Goal: Task Accomplishment & Management: Complete application form

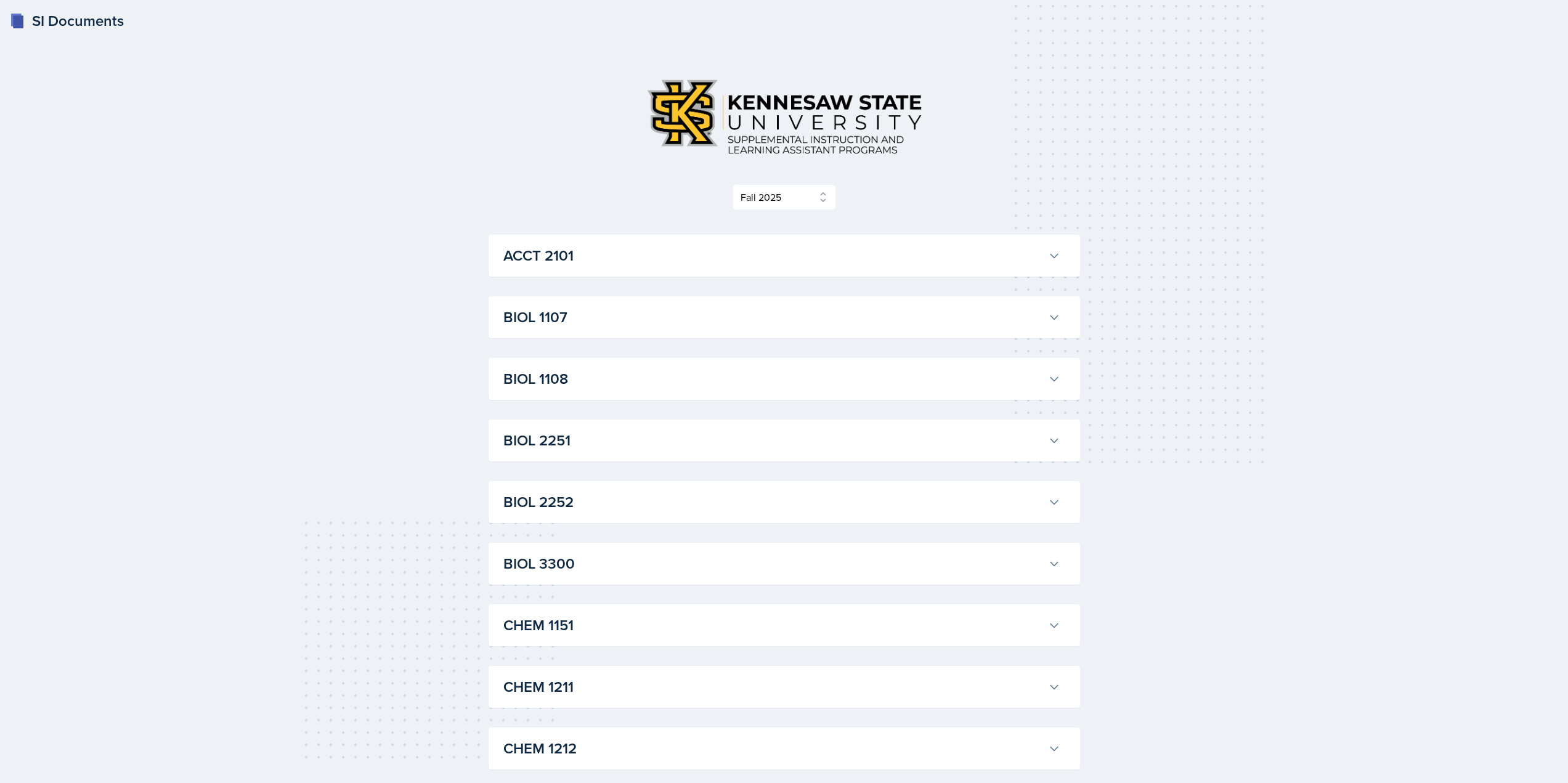
select select "2bed604d-1099-4043-b1bc-2365e8740244"
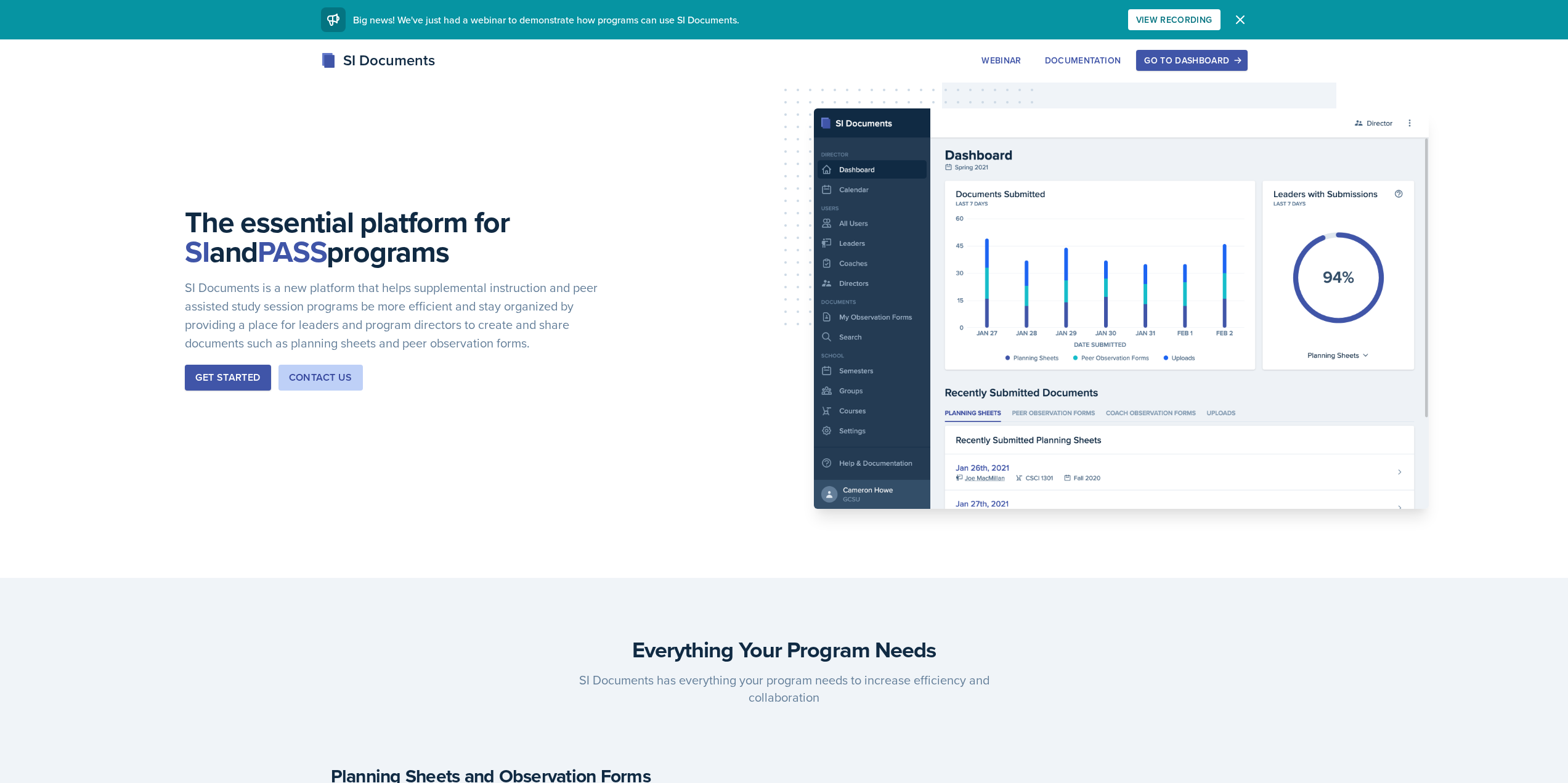
click at [1200, 58] on div "Go to Dashboard" at bounding box center [1191, 60] width 95 height 10
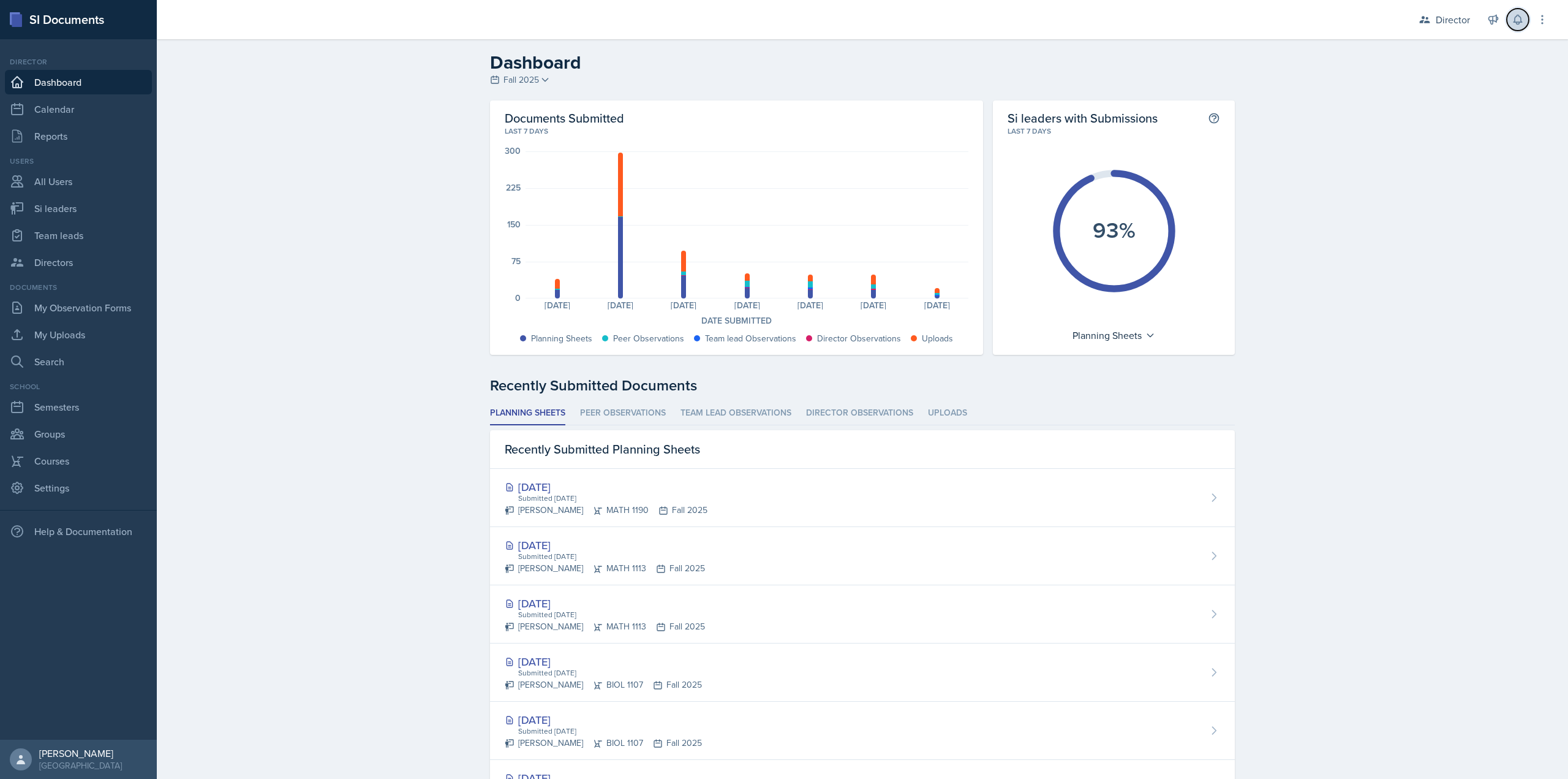
click at [1523, 17] on icon at bounding box center [1518, 19] width 12 height 12
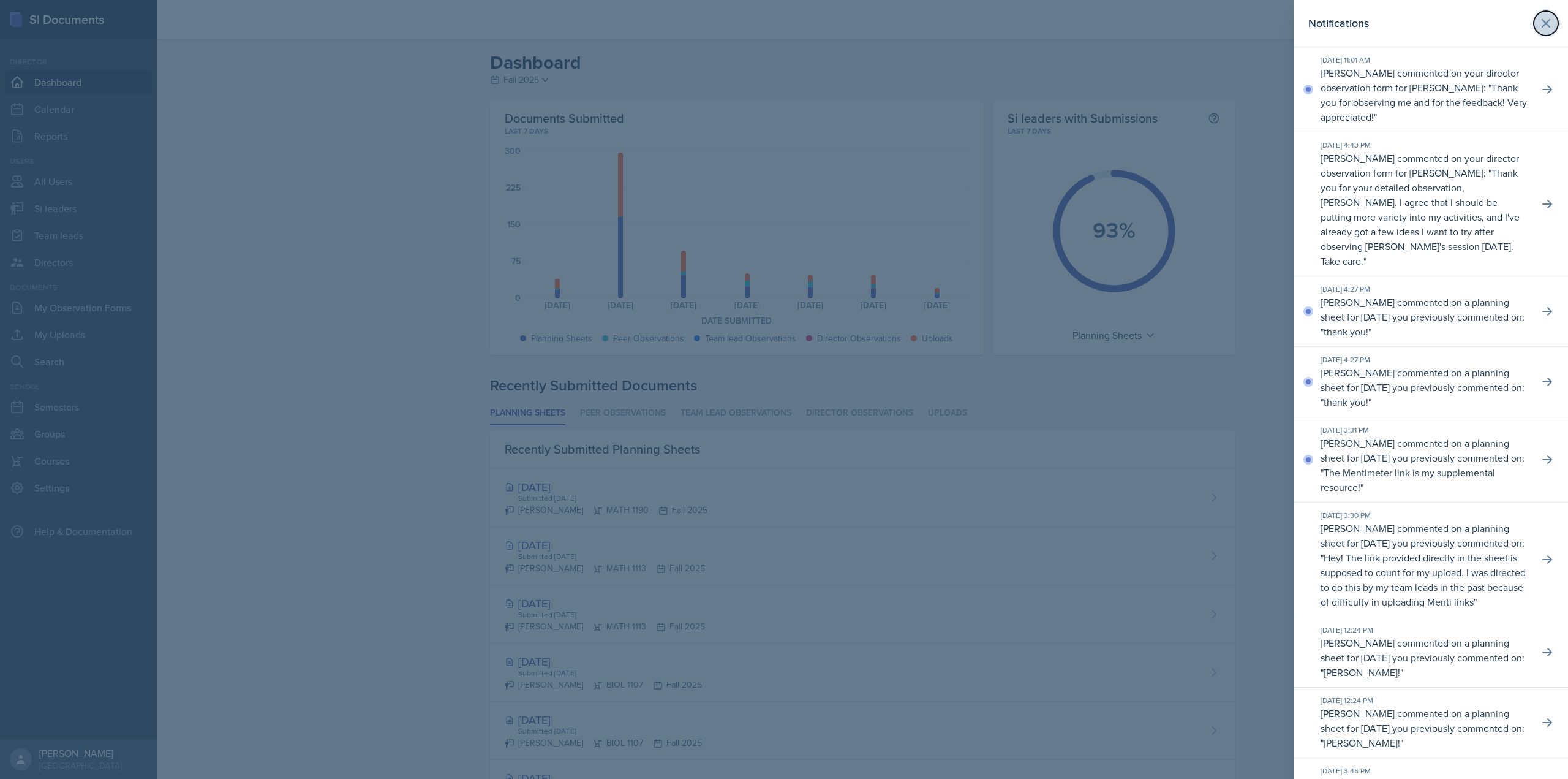
click at [1534, 29] on button at bounding box center [1545, 23] width 24 height 24
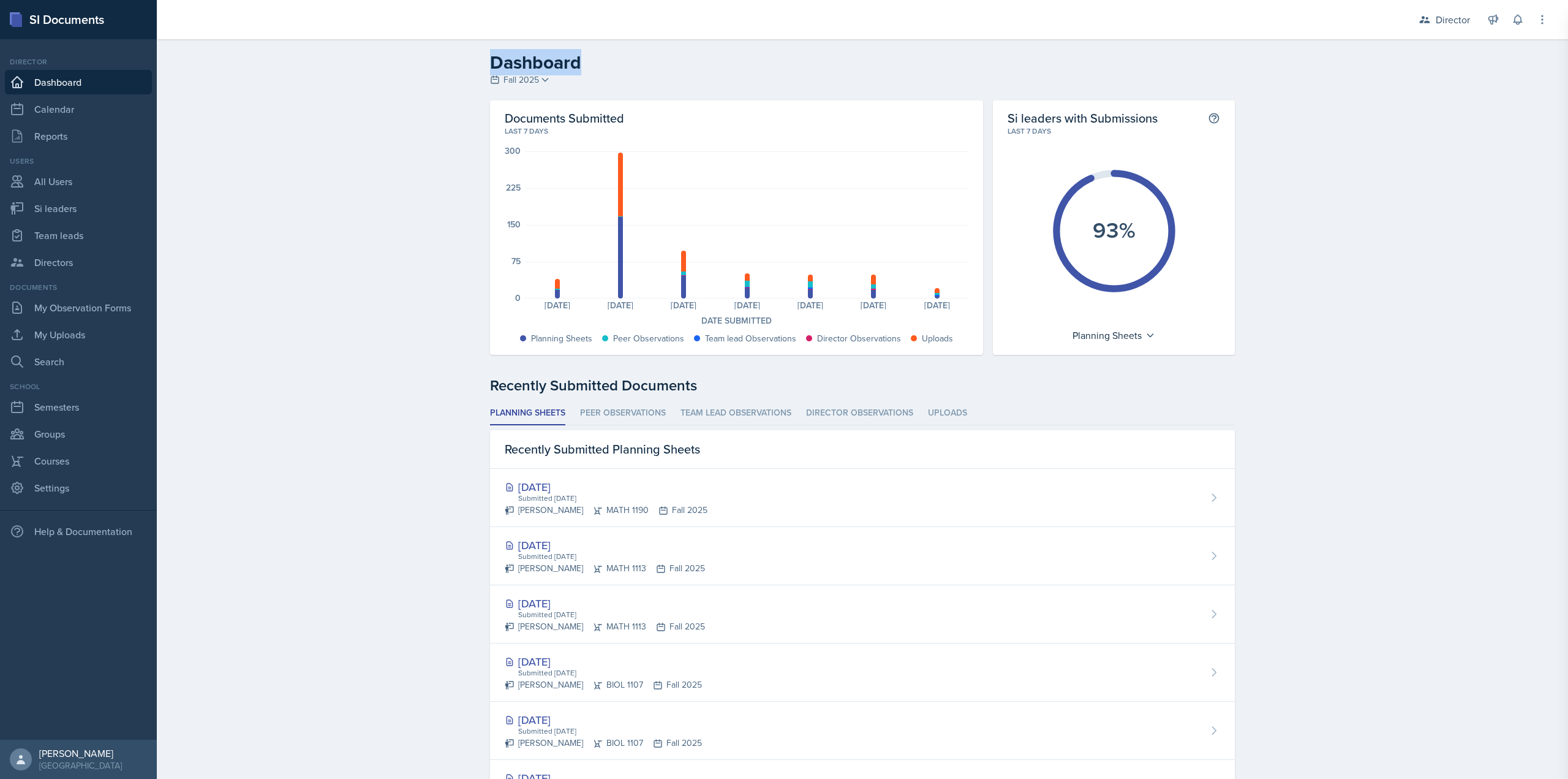
click at [1528, 29] on div "Director Director Team lead 4 - Iceberg / Fall 2022 Team lead 4 - Queen / Sprin…" at bounding box center [1474, 20] width 147 height 40
click at [1539, 26] on button at bounding box center [1542, 20] width 22 height 22
click at [1543, 22] on icon at bounding box center [1542, 19] width 12 height 12
click at [625, 104] on div "Documents Submitted Last 7 days 300 225 150 75 0 Planning Sheets: 18 Peer Obser…" at bounding box center [737, 227] width 493 height 254
click at [615, 118] on h2 "Documents Submitted" at bounding box center [737, 118] width 464 height 15
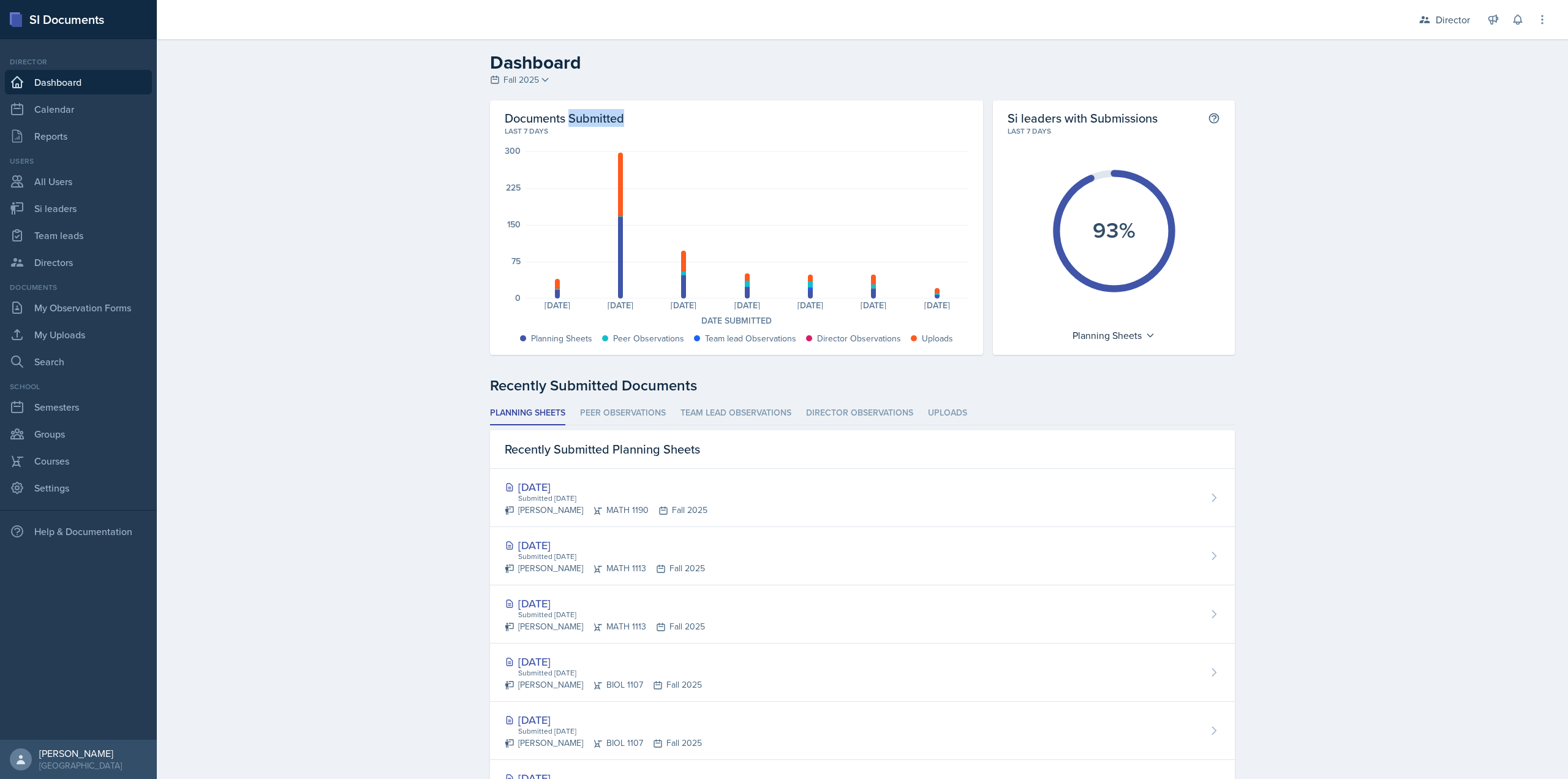
click at [615, 118] on h2 "Documents Submitted" at bounding box center [737, 118] width 464 height 15
click at [616, 118] on h2 "Documents Submitted" at bounding box center [737, 118] width 464 height 15
click at [67, 322] on link "My Uploads" at bounding box center [78, 334] width 147 height 24
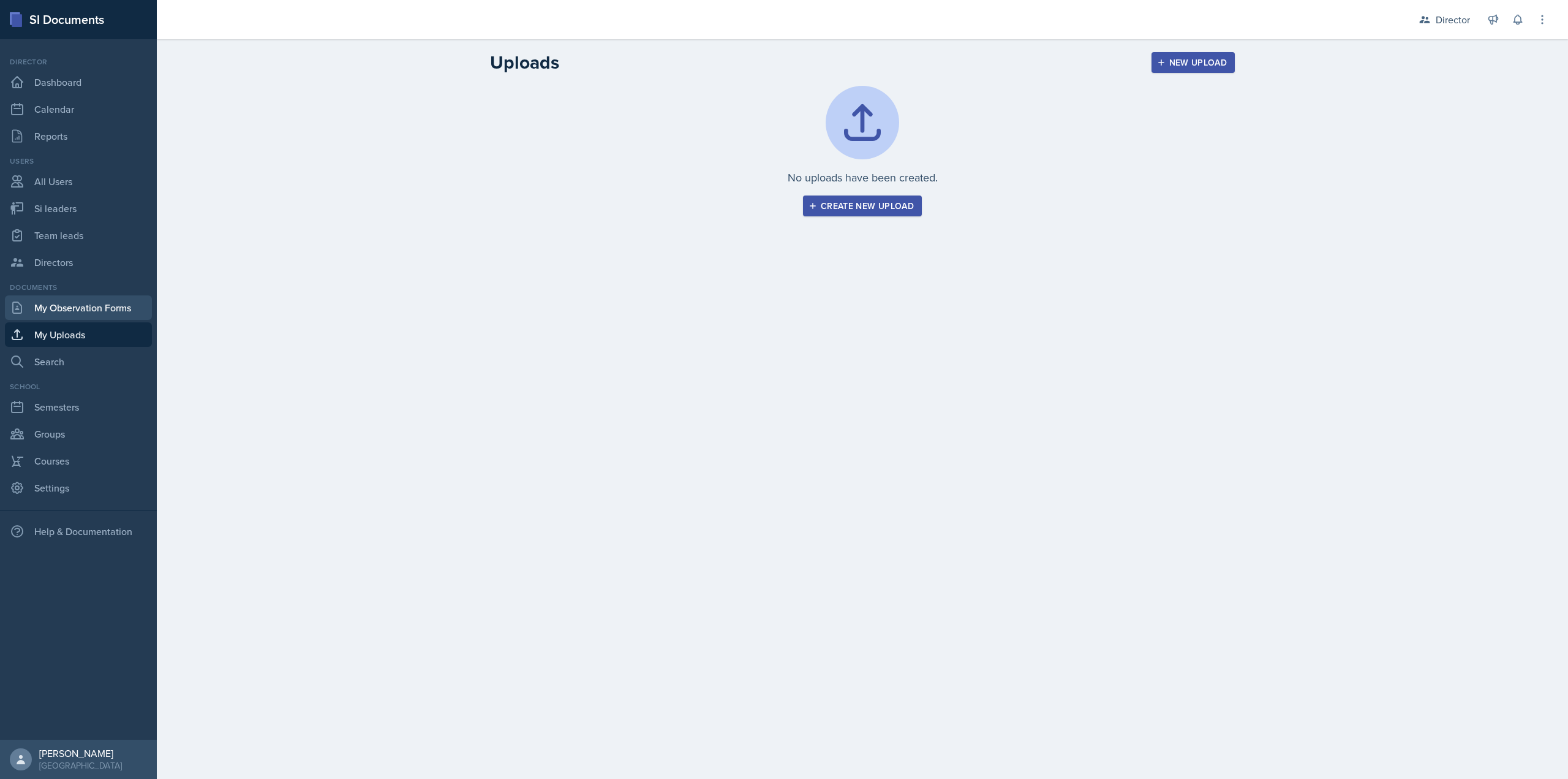
click at [67, 313] on link "My Observation Forms" at bounding box center [78, 307] width 147 height 24
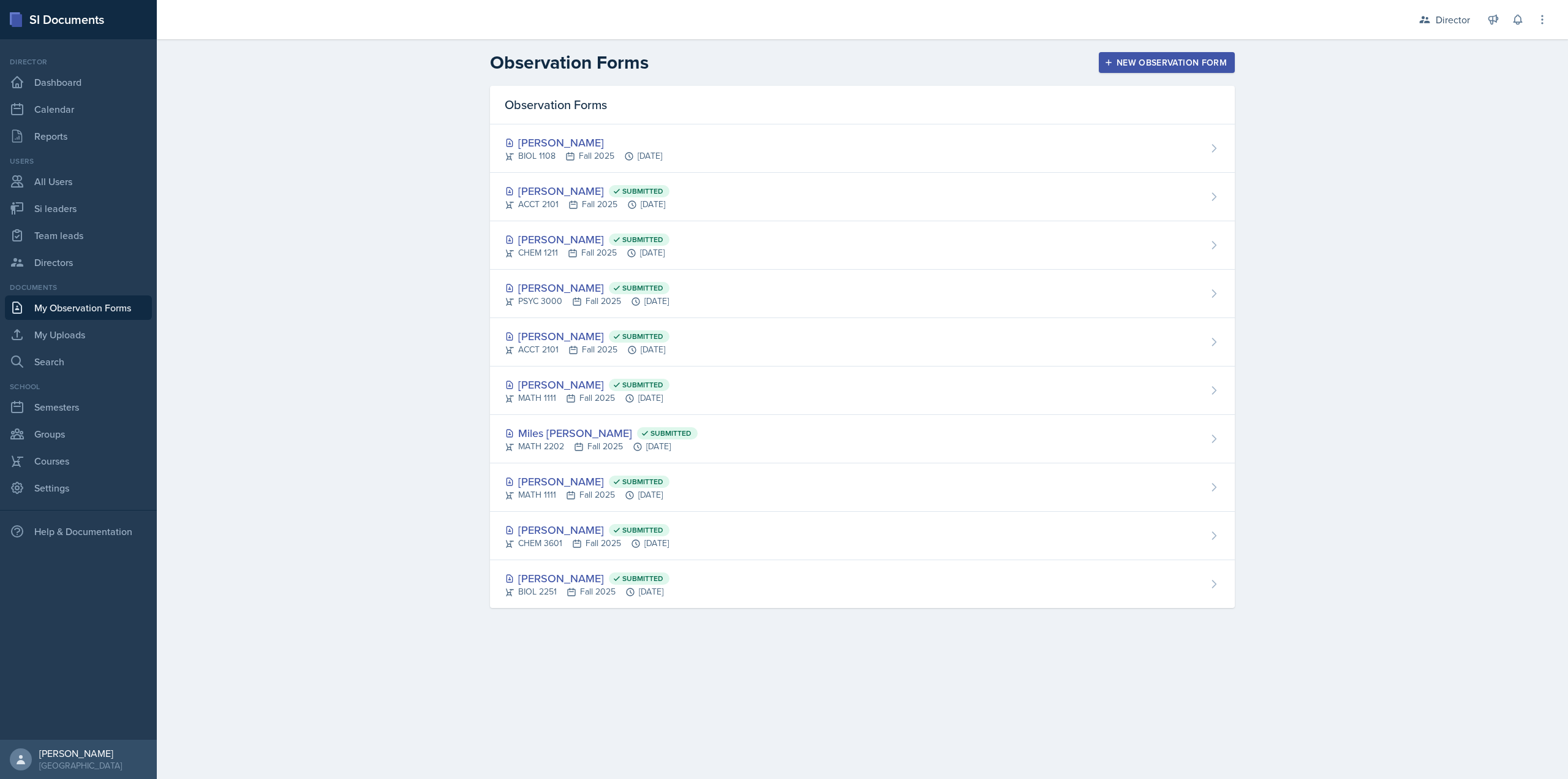
click at [1096, 67] on div "Observation Forms New Observation Form" at bounding box center [862, 62] width 784 height 22
click at [1106, 64] on icon "button" at bounding box center [1109, 63] width 9 height 9
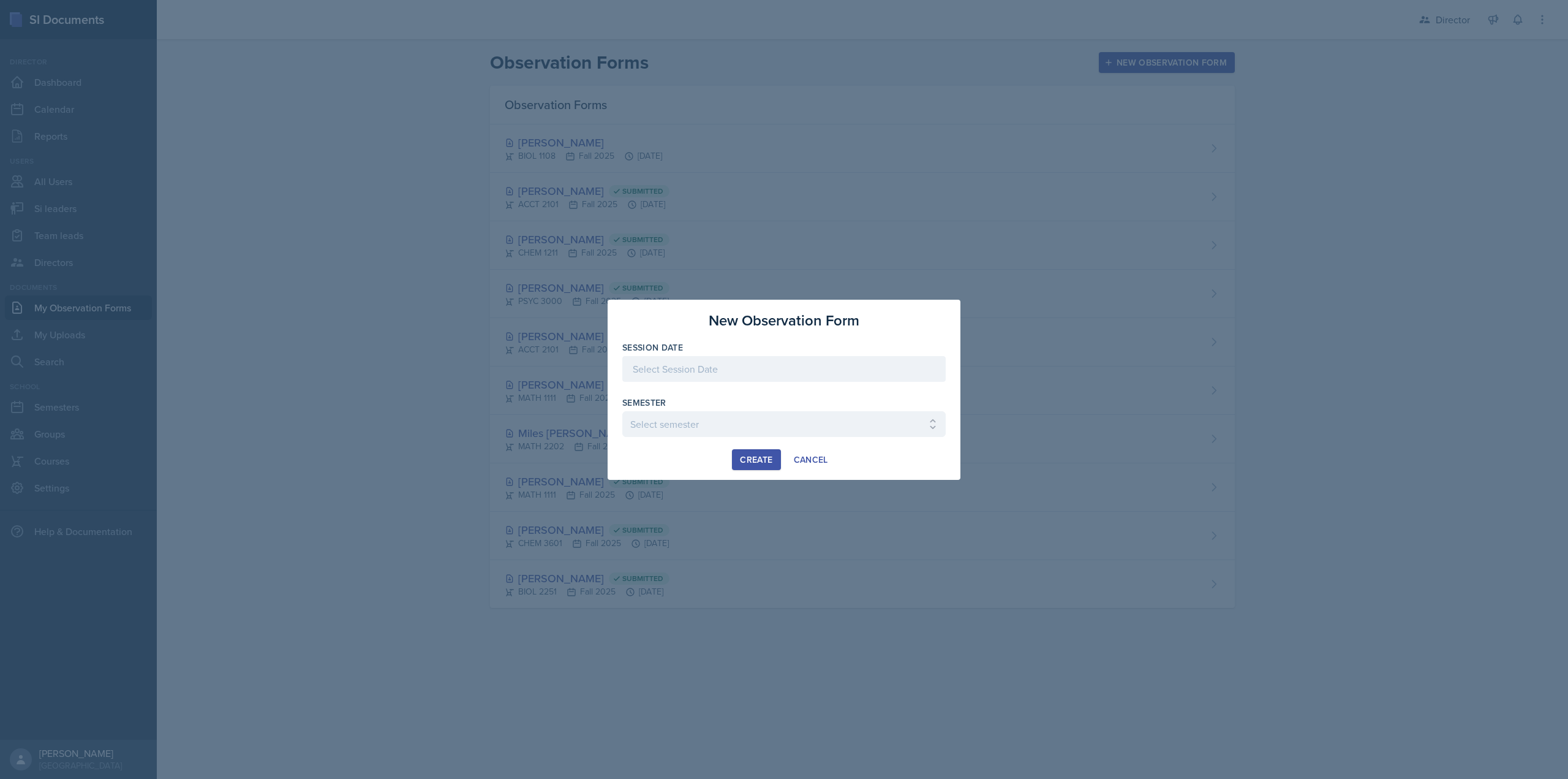
click at [673, 358] on div at bounding box center [784, 368] width 323 height 26
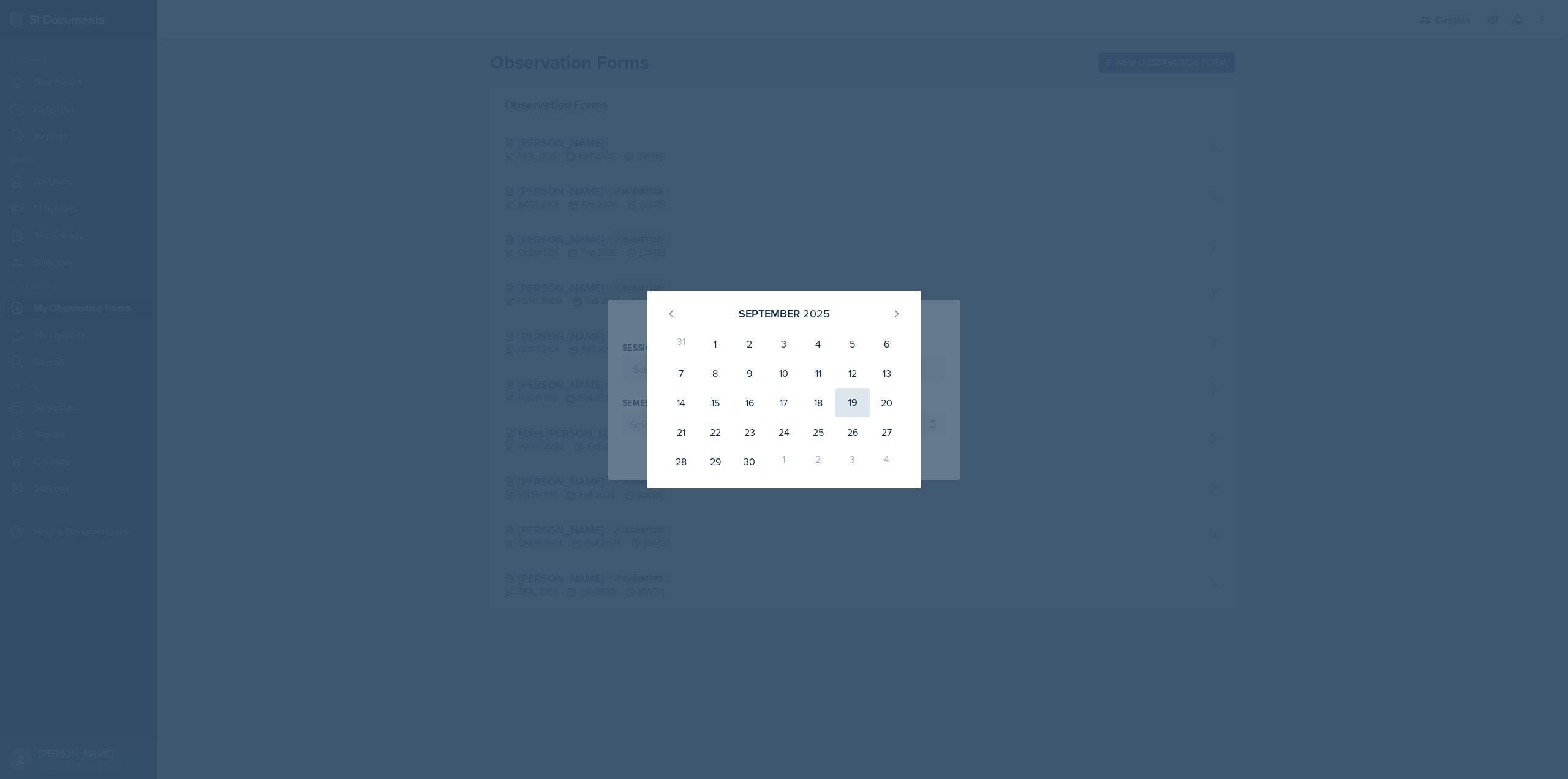
click at [847, 403] on div "19" at bounding box center [852, 403] width 34 height 29
type input "September 19th, 2025"
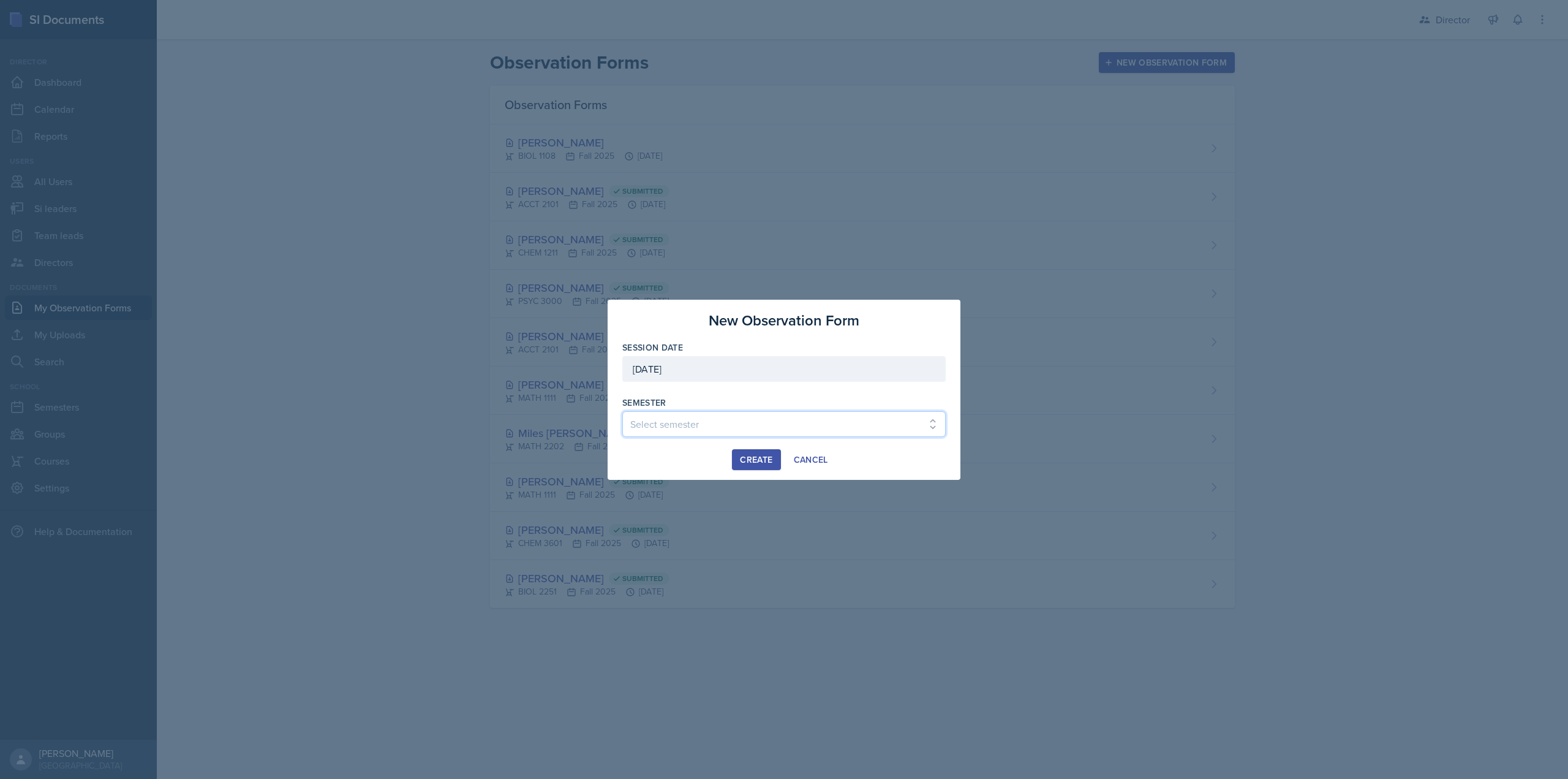
click at [766, 413] on select "Select semester Fall 2025 Summer 2025 Spring 2025 Fall 2024 Summer 2024 Spring …" at bounding box center [784, 424] width 323 height 26
select select "2bed604d-1099-4043-b1bc-2365e8740244"
click at [622, 411] on select "Select semester Fall 2025 Summer 2025 Spring 2025 Fall 2024 Summer 2024 Spring …" at bounding box center [784, 424] width 323 height 26
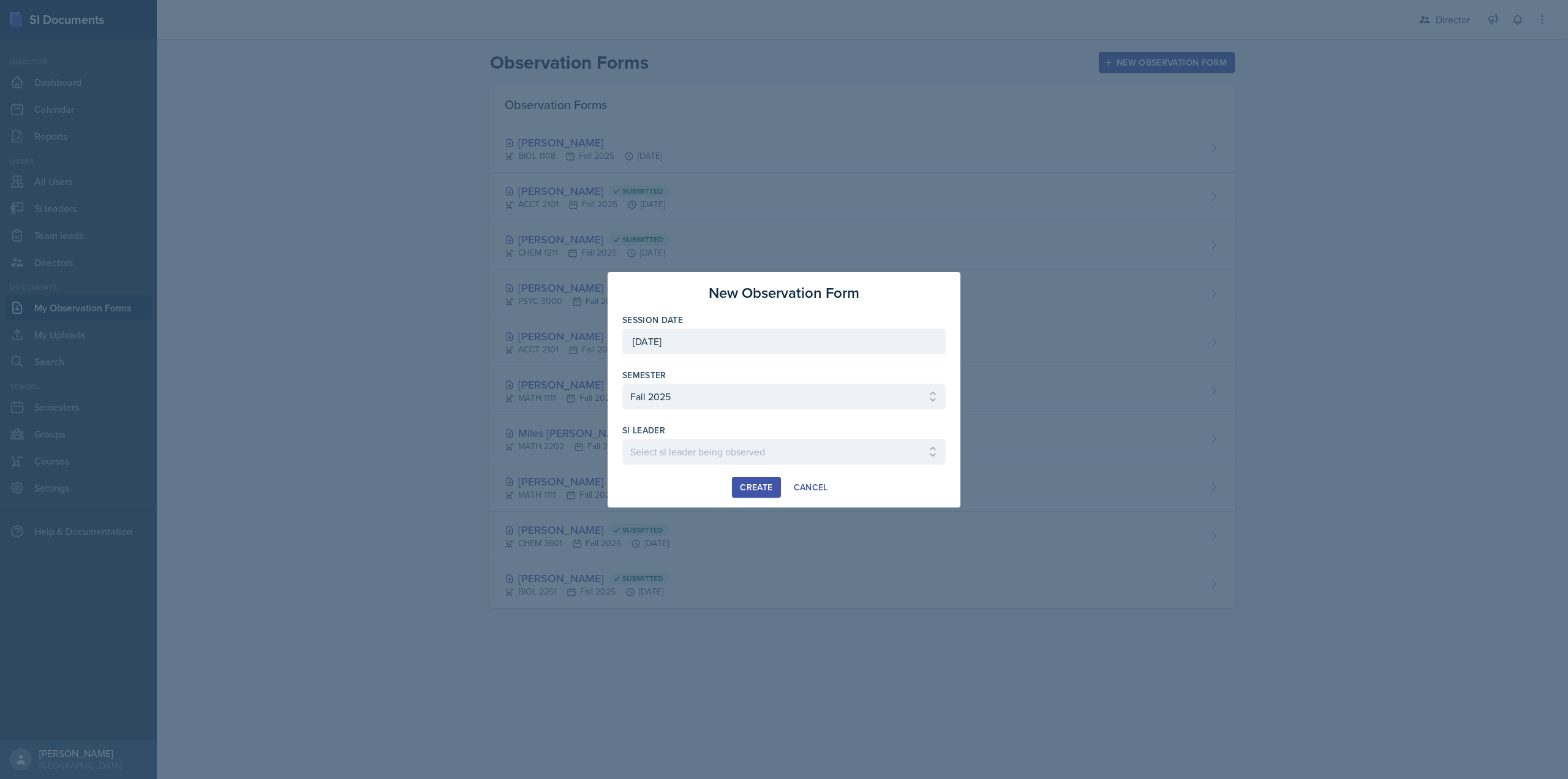
click at [757, 466] on div at bounding box center [784, 471] width 323 height 12
click at [749, 457] on select "Select si leader being observed Rayann Afani Sam Alderton Malk Almimar James Co…" at bounding box center [784, 451] width 323 height 26
select select "a46de909-c9f8-455f-9b7a-b85a403d3af4"
click at [622, 439] on select "Select si leader being observed Rayann Afani Sam Alderton Malk Almimar James Co…" at bounding box center [784, 451] width 323 height 26
click at [765, 492] on div "Create" at bounding box center [756, 487] width 32 height 10
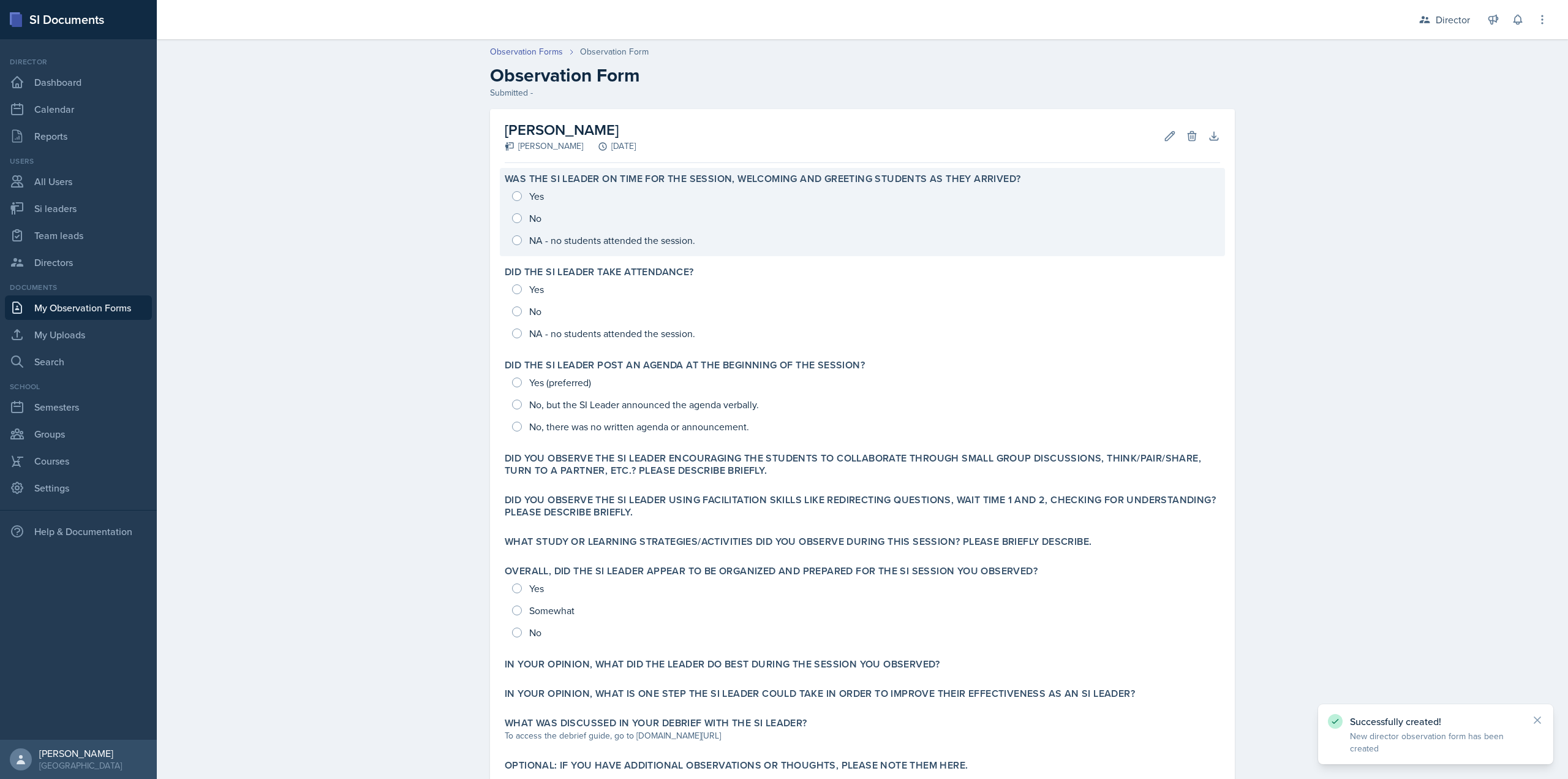
click at [604, 236] on div "Yes No NA - no students attended the session." at bounding box center [863, 218] width 716 height 66
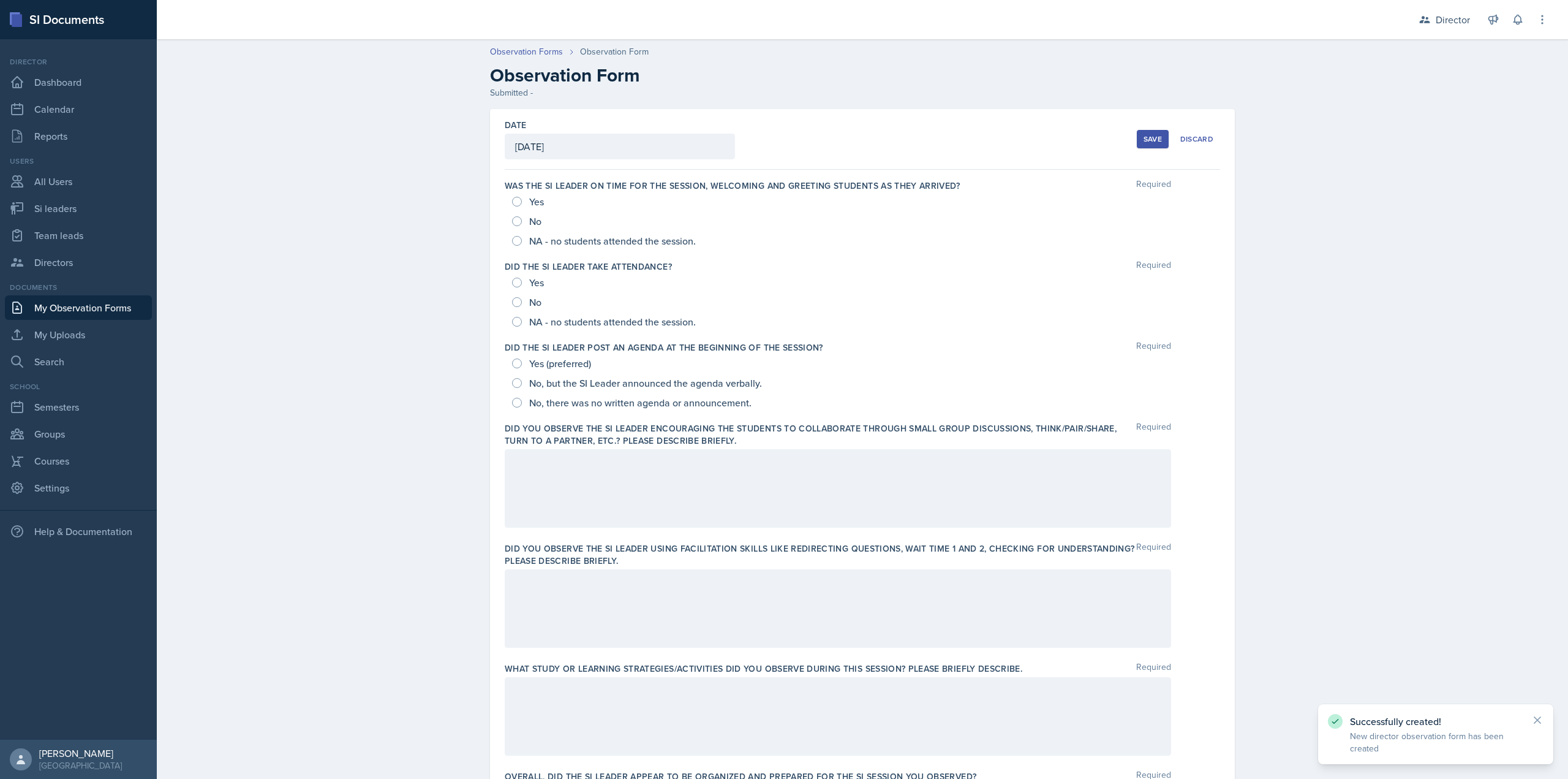
click at [600, 242] on span "NA - no students attended the session." at bounding box center [612, 241] width 167 height 12
click at [522, 242] on input "NA - no students attended the session." at bounding box center [517, 240] width 10 height 10
radio input "true"
click at [581, 320] on span "NA - no students attended the session." at bounding box center [612, 321] width 167 height 12
click at [522, 320] on input "NA - no students attended the session." at bounding box center [517, 321] width 10 height 10
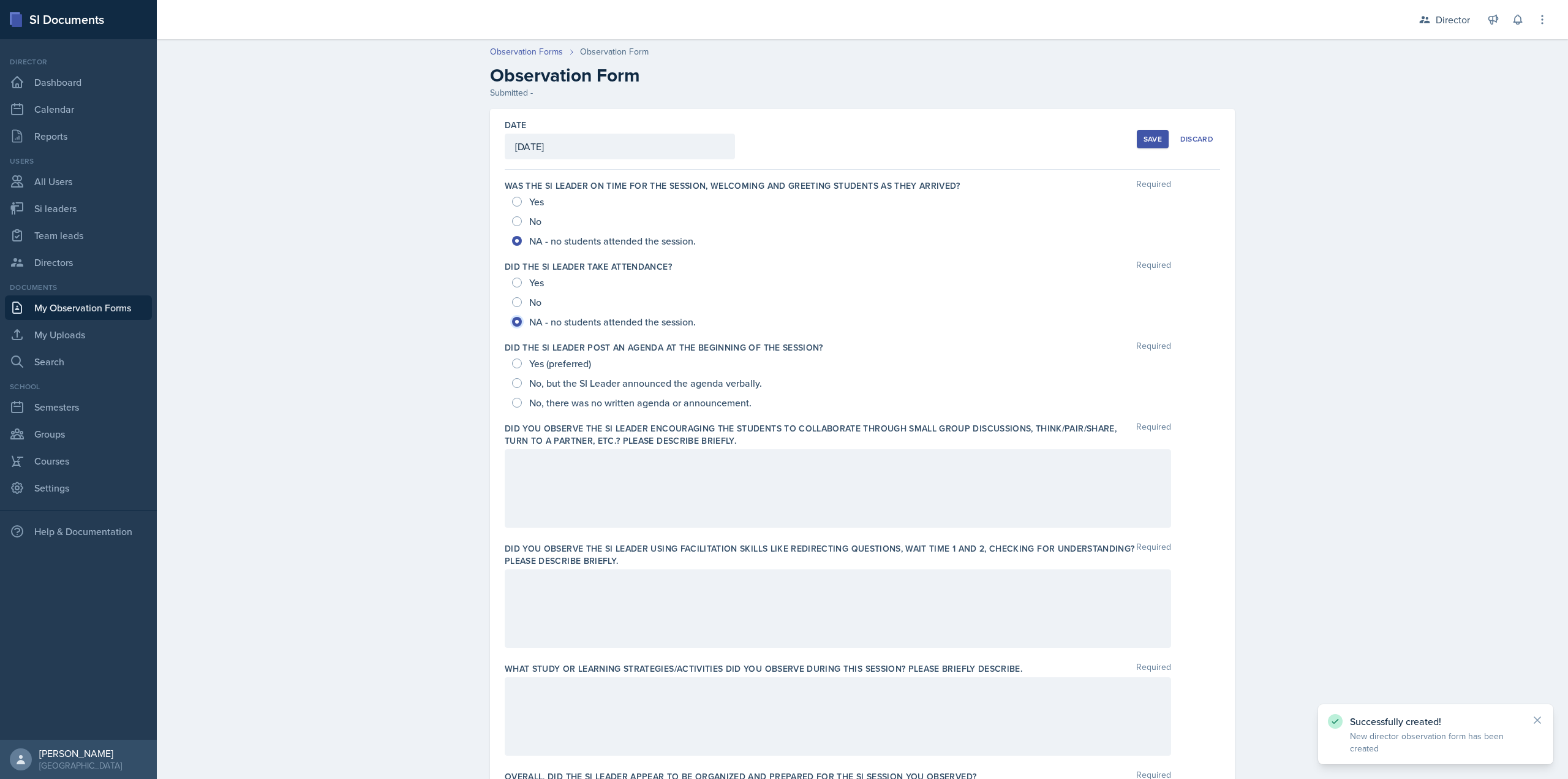
radio input "true"
click at [574, 409] on div "No, there was no written agenda or announcement." at bounding box center [633, 403] width 242 height 20
click at [590, 409] on div "No, there was no written agenda or announcement." at bounding box center [633, 403] width 242 height 20
click at [581, 409] on span "No, there was no written agenda or announcement." at bounding box center [640, 403] width 222 height 12
click at [522, 408] on input "No, there was no written agenda or announcement." at bounding box center [517, 402] width 10 height 10
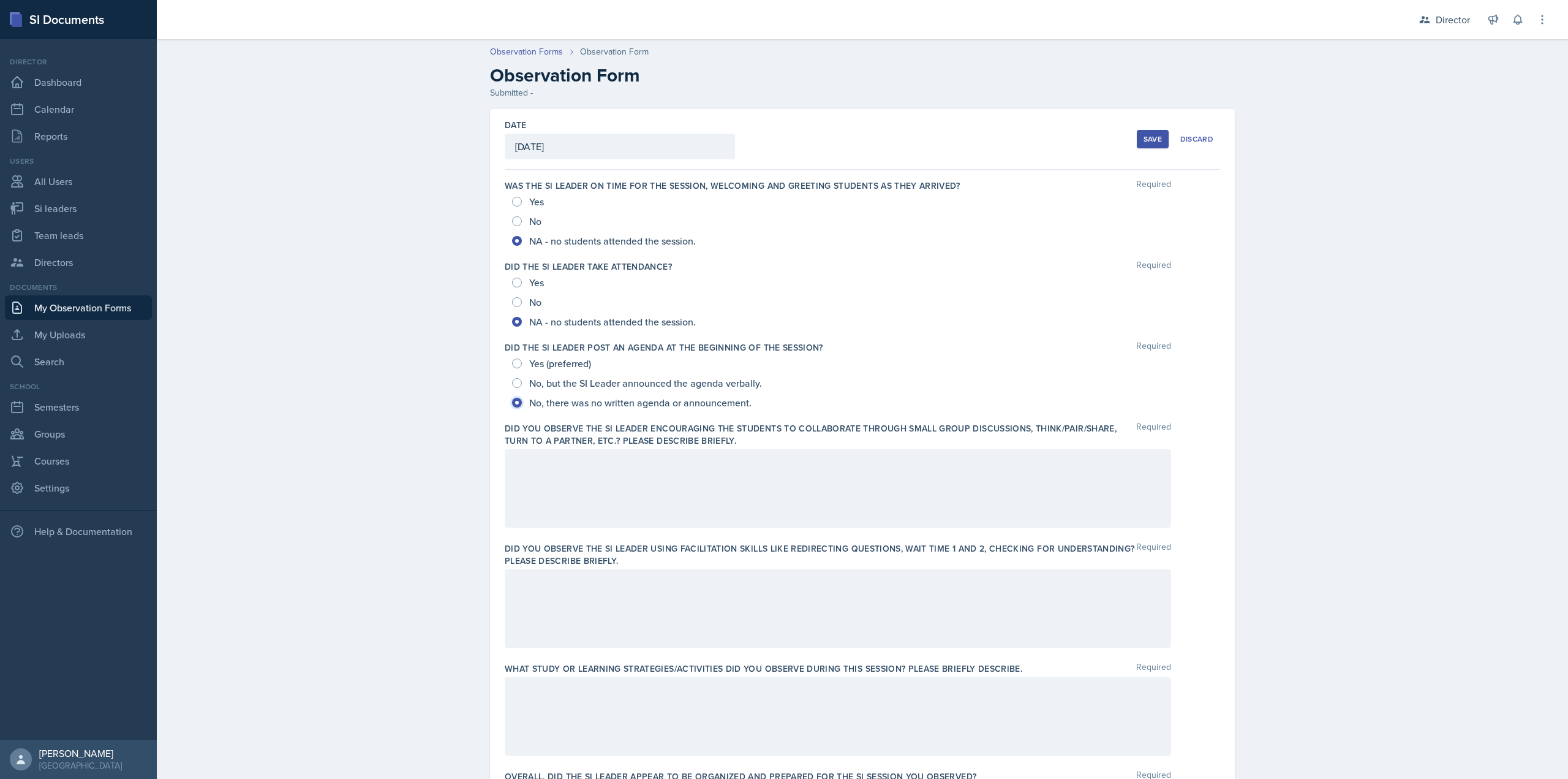
radio input "true"
click at [549, 361] on span "Yes (preferred)" at bounding box center [560, 363] width 62 height 12
click at [522, 361] on input "Yes (preferred)" at bounding box center [517, 363] width 10 height 10
radio input "true"
click at [569, 494] on div at bounding box center [838, 488] width 667 height 78
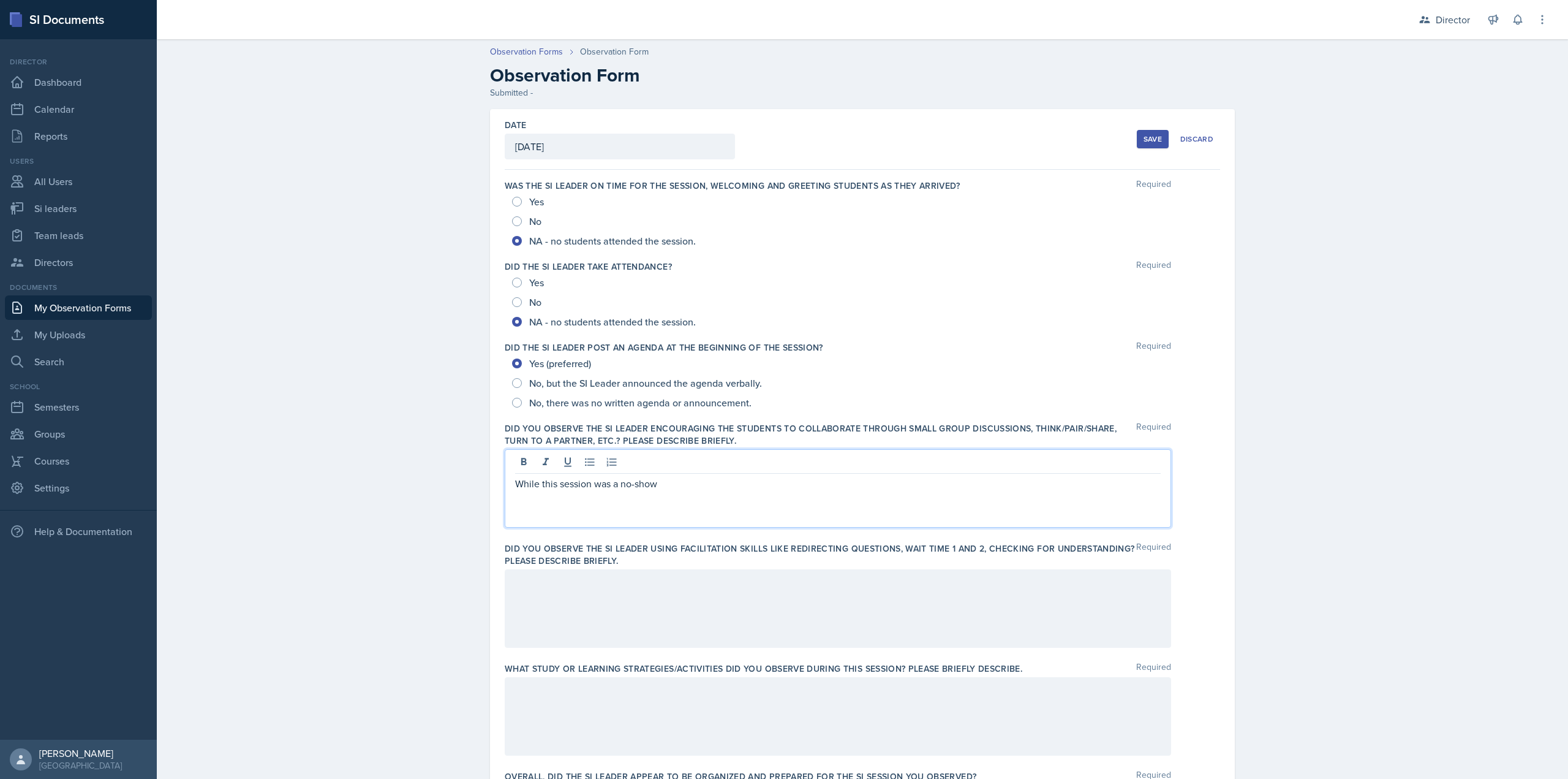
click at [746, 487] on p "While this session was a no-show" at bounding box center [838, 483] width 645 height 15
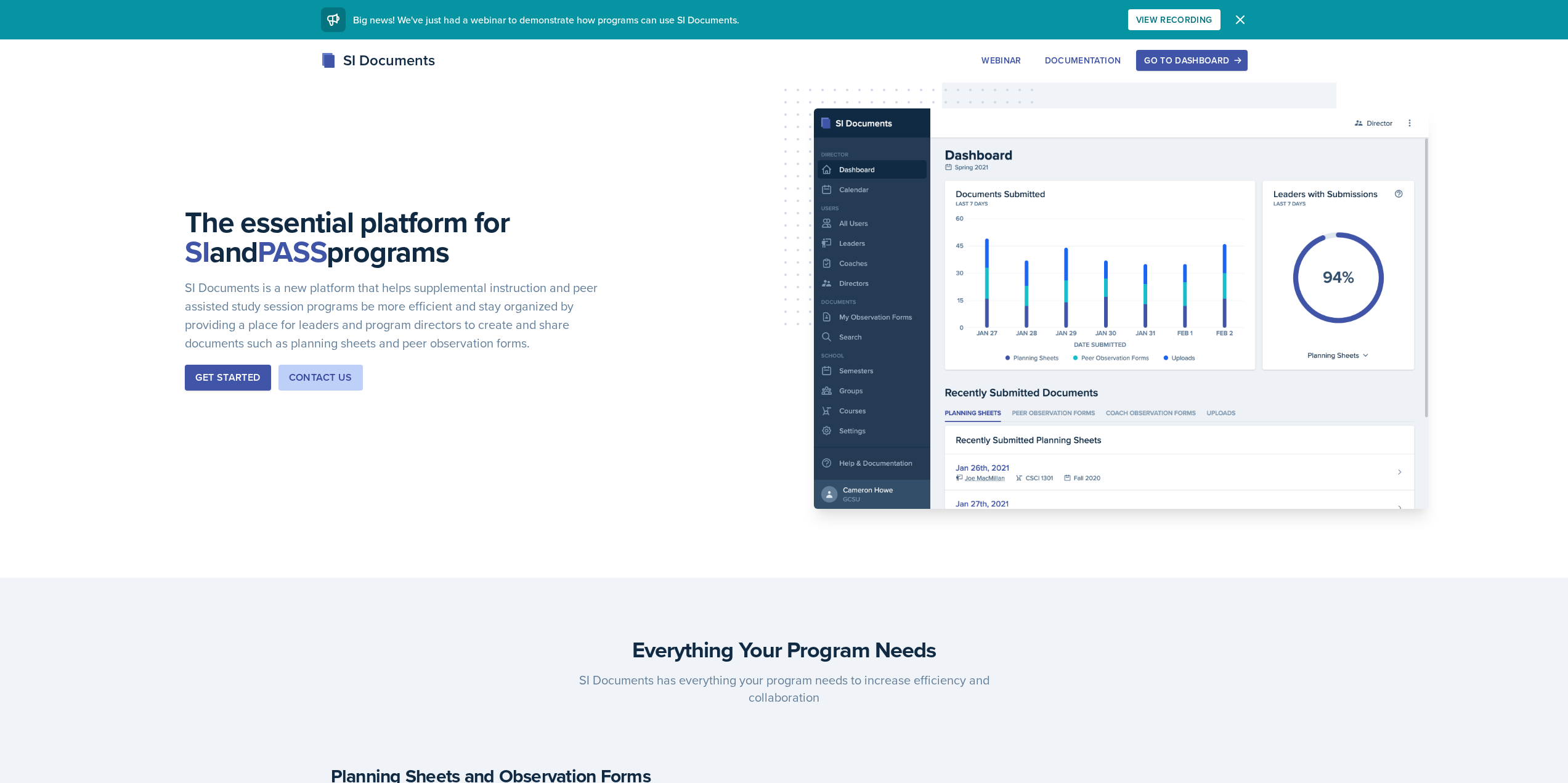
click at [1158, 64] on div "Go to Dashboard" at bounding box center [1191, 60] width 95 height 10
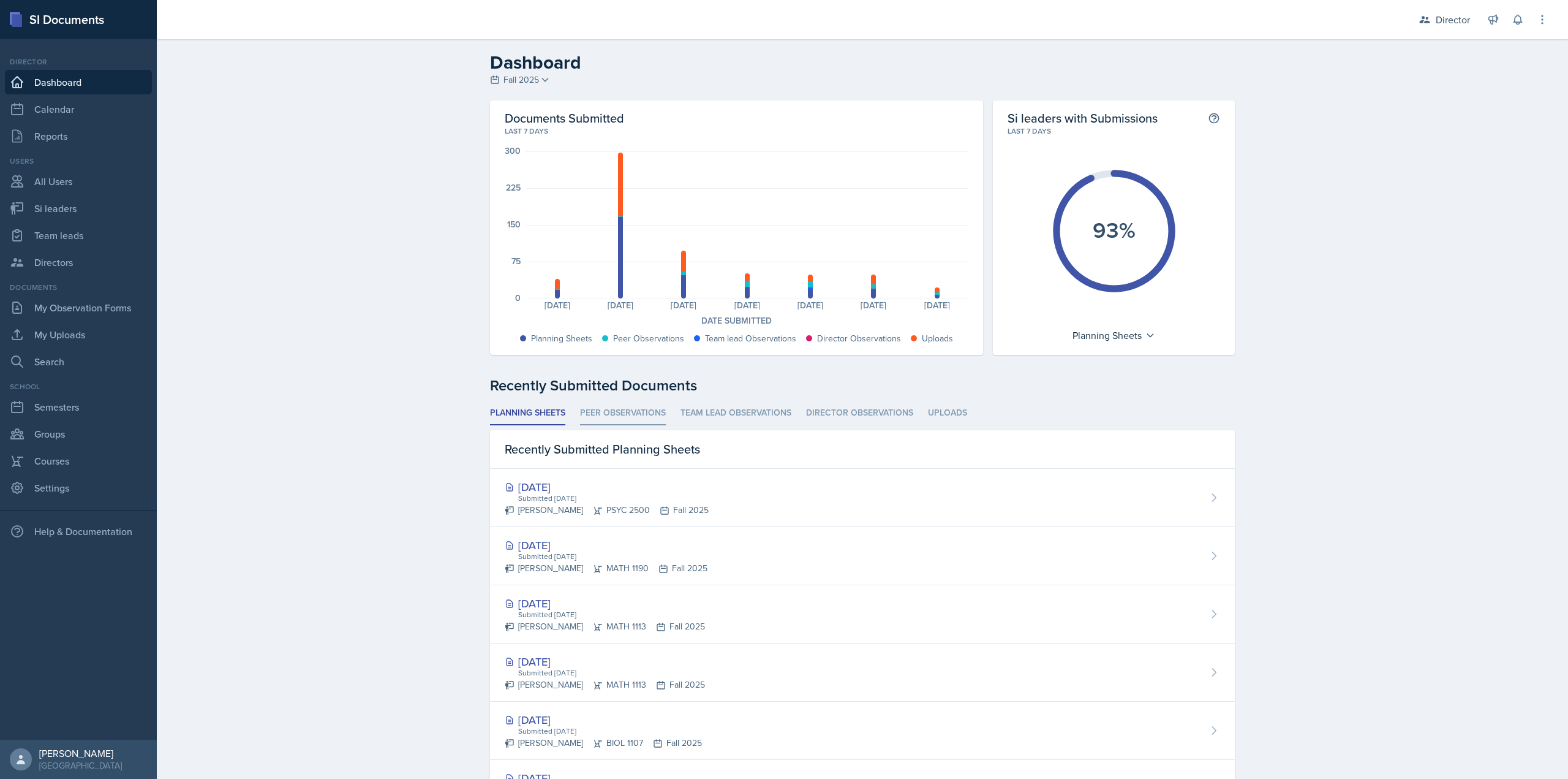
click at [631, 407] on li "Peer Observations" at bounding box center [623, 413] width 86 height 24
click at [697, 416] on li "Team lead Observations" at bounding box center [736, 413] width 111 height 24
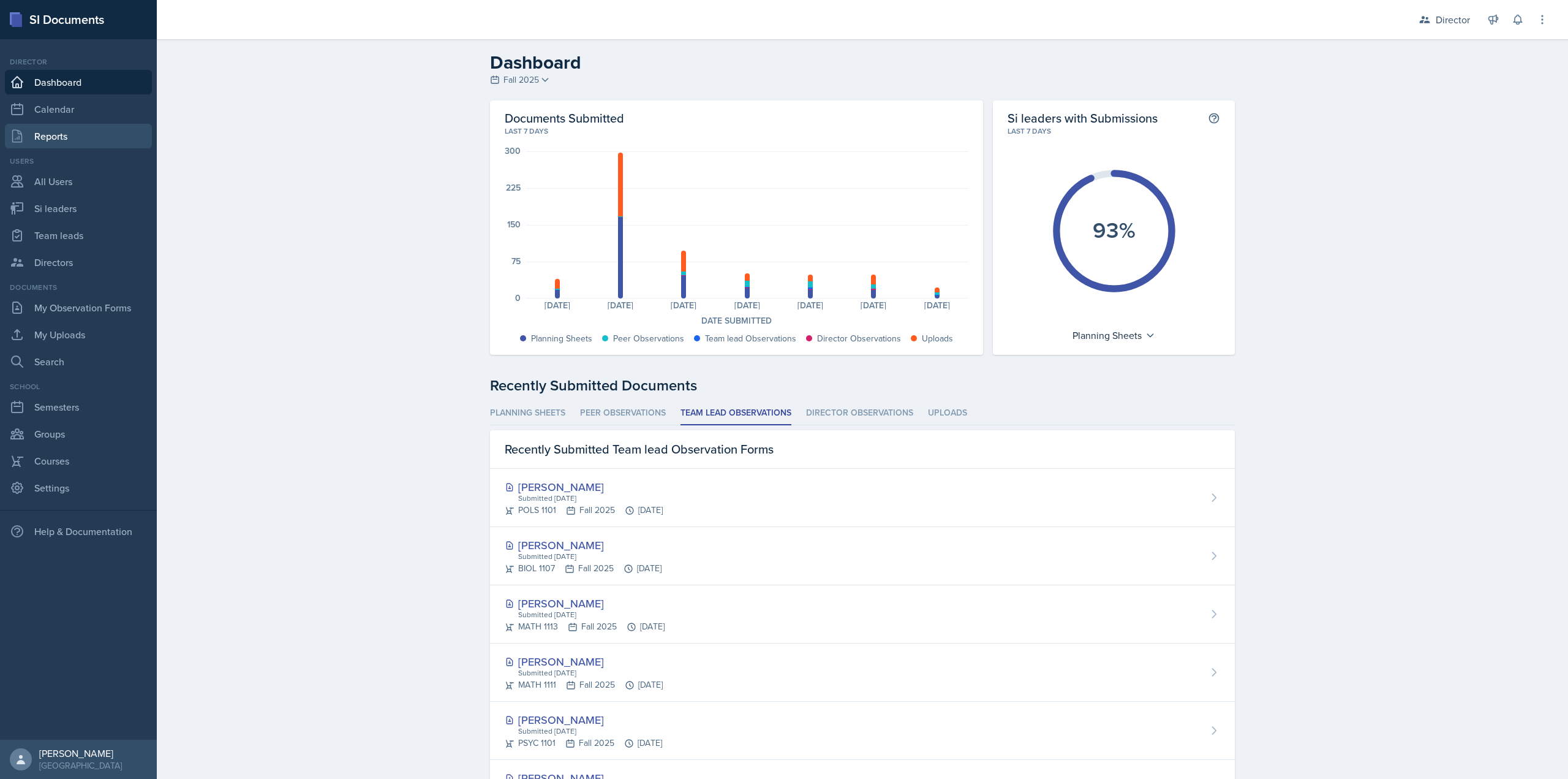
click at [97, 136] on link "Reports" at bounding box center [78, 135] width 147 height 24
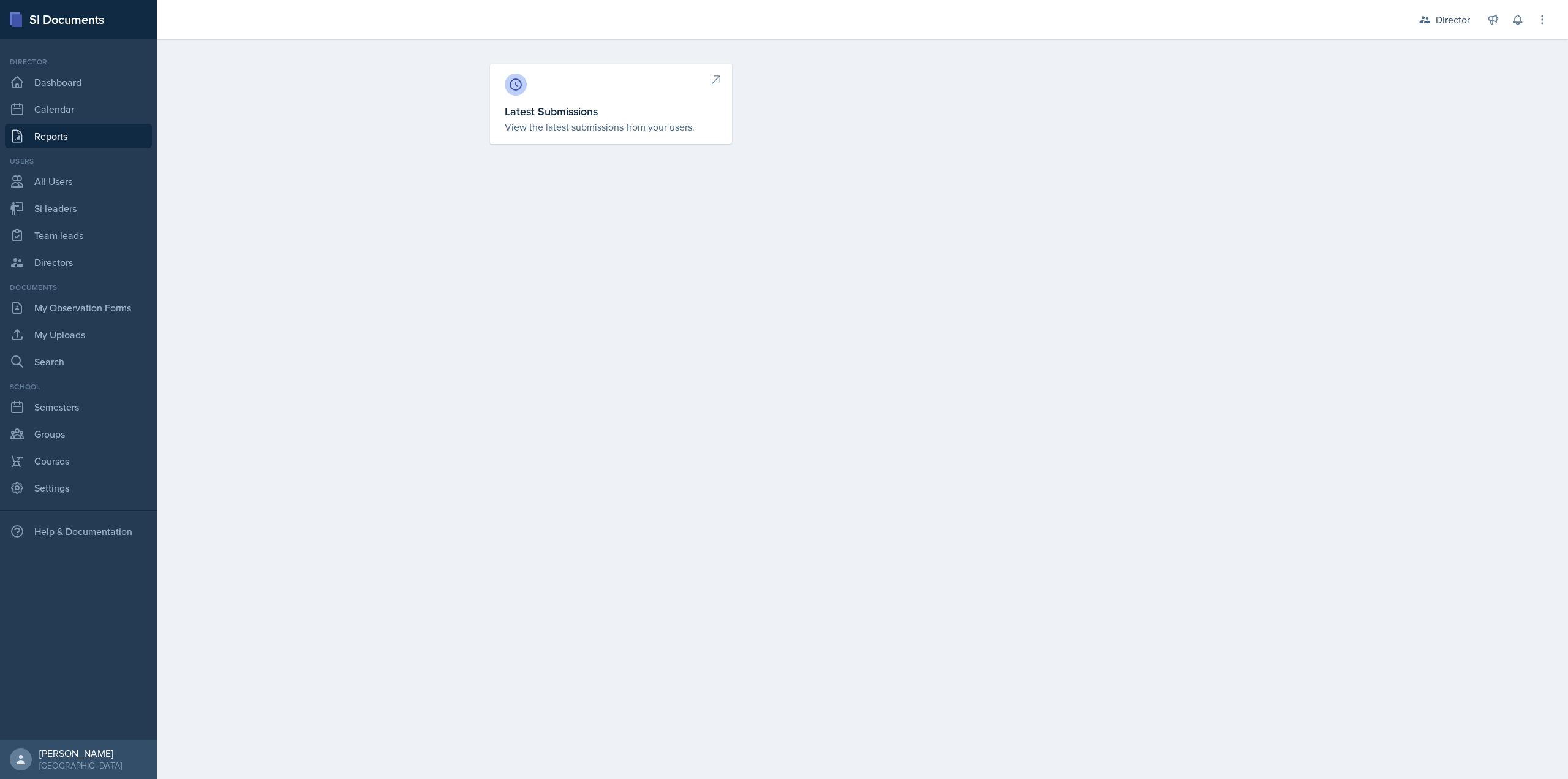
click at [511, 117] on h3 "Latest Submissions" at bounding box center [611, 111] width 212 height 17
select select "1"
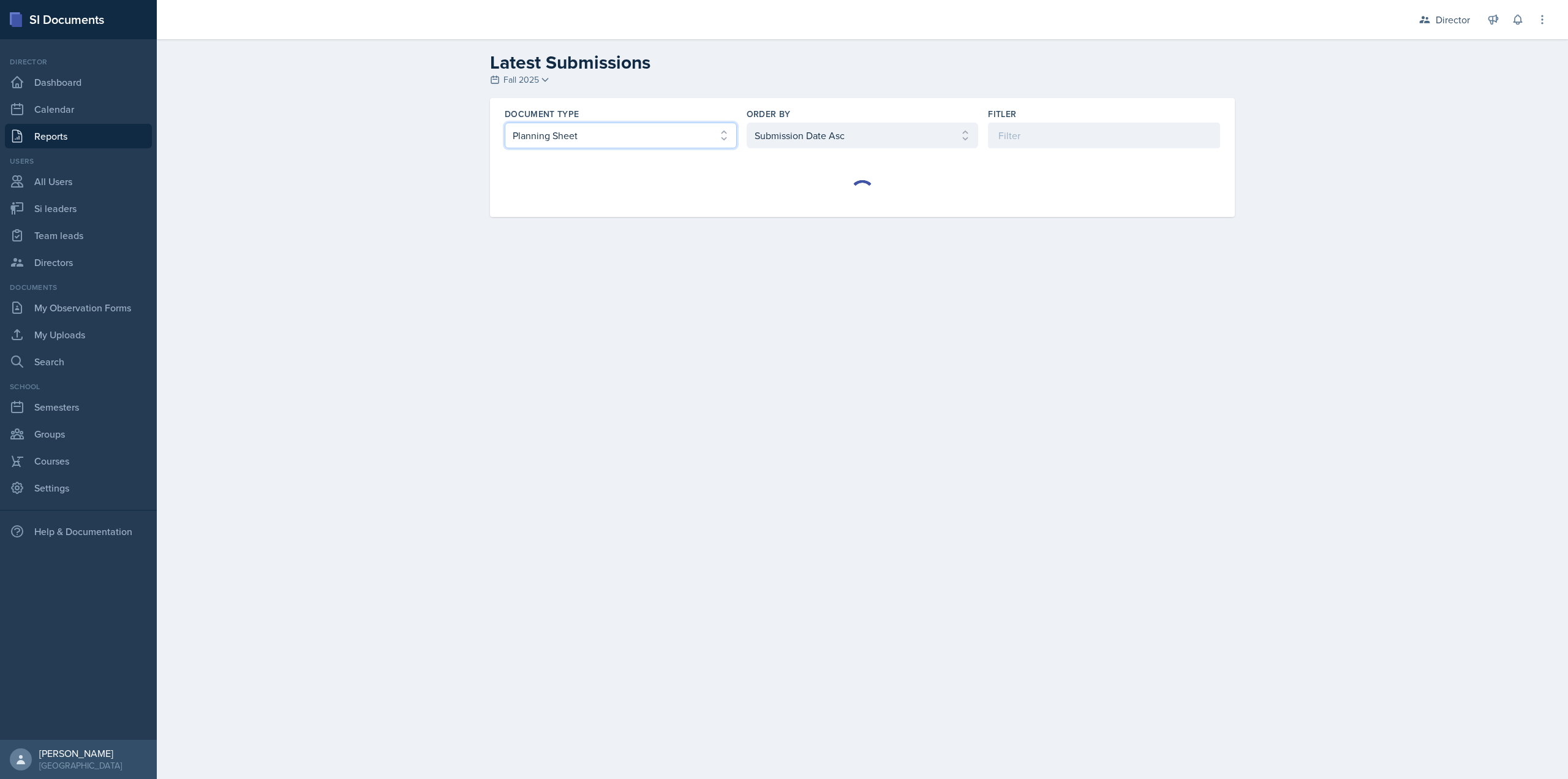
click at [669, 135] on select "Select document type Planning Sheet Peer Observation Form Team lead Observation…" at bounding box center [620, 135] width 232 height 26
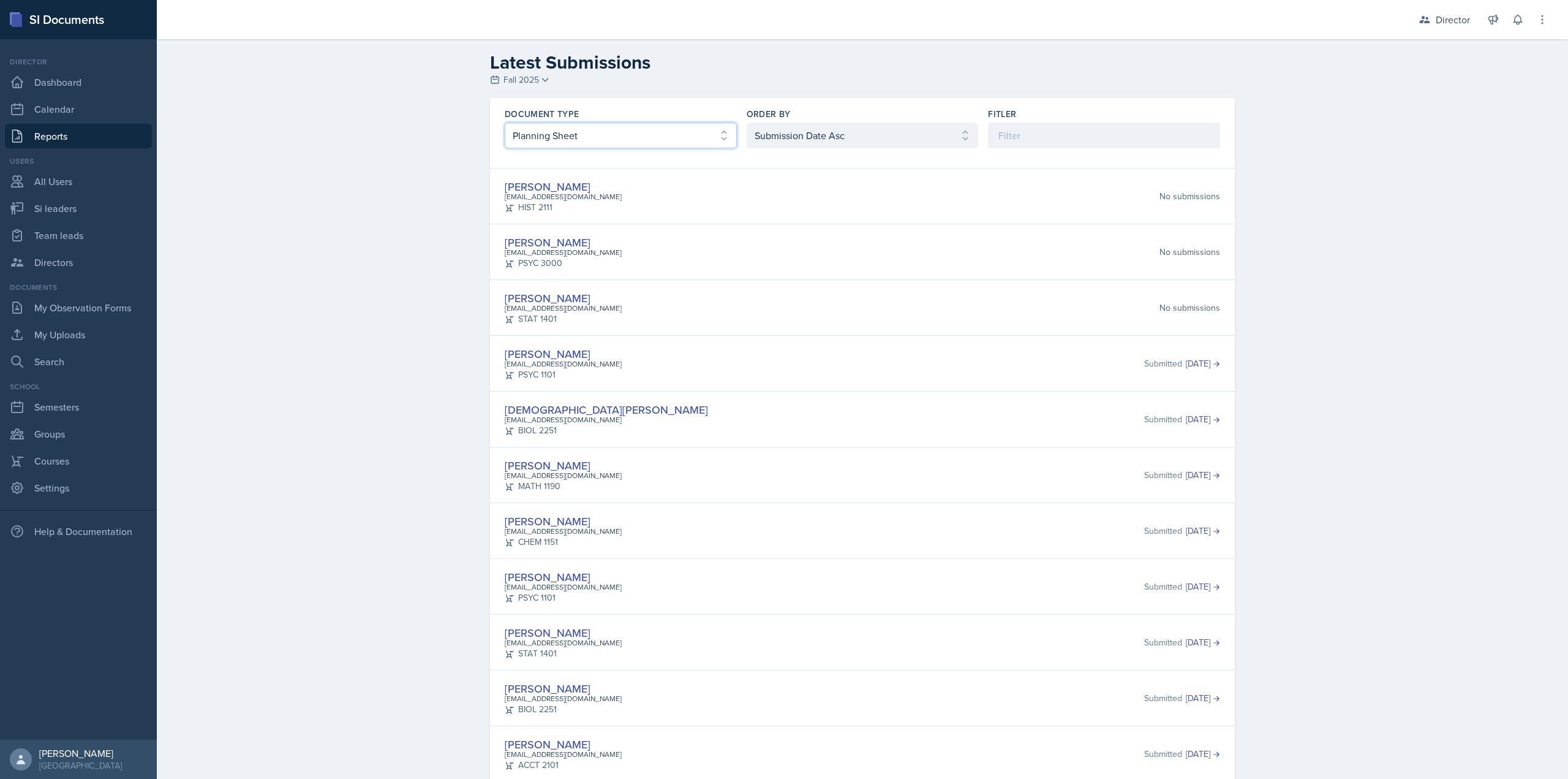
select select "2"
click at [505, 122] on select "Select document type Planning Sheet Peer Observation Form Team lead Observation…" at bounding box center [620, 135] width 232 height 26
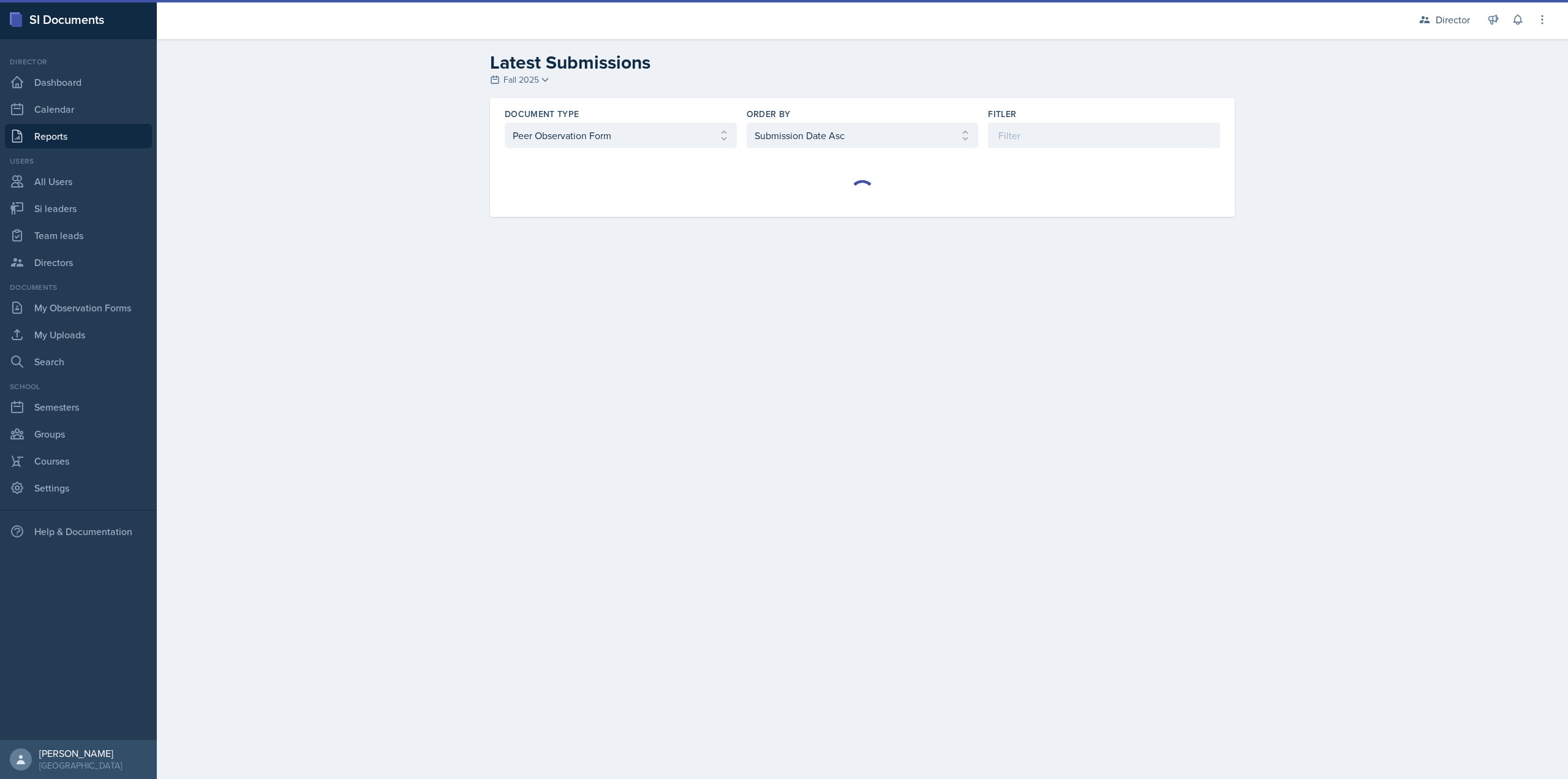
click at [904, 159] on div "Document Type Select document type Planning Sheet Peer Observation Form Team le…" at bounding box center [863, 157] width 745 height 119
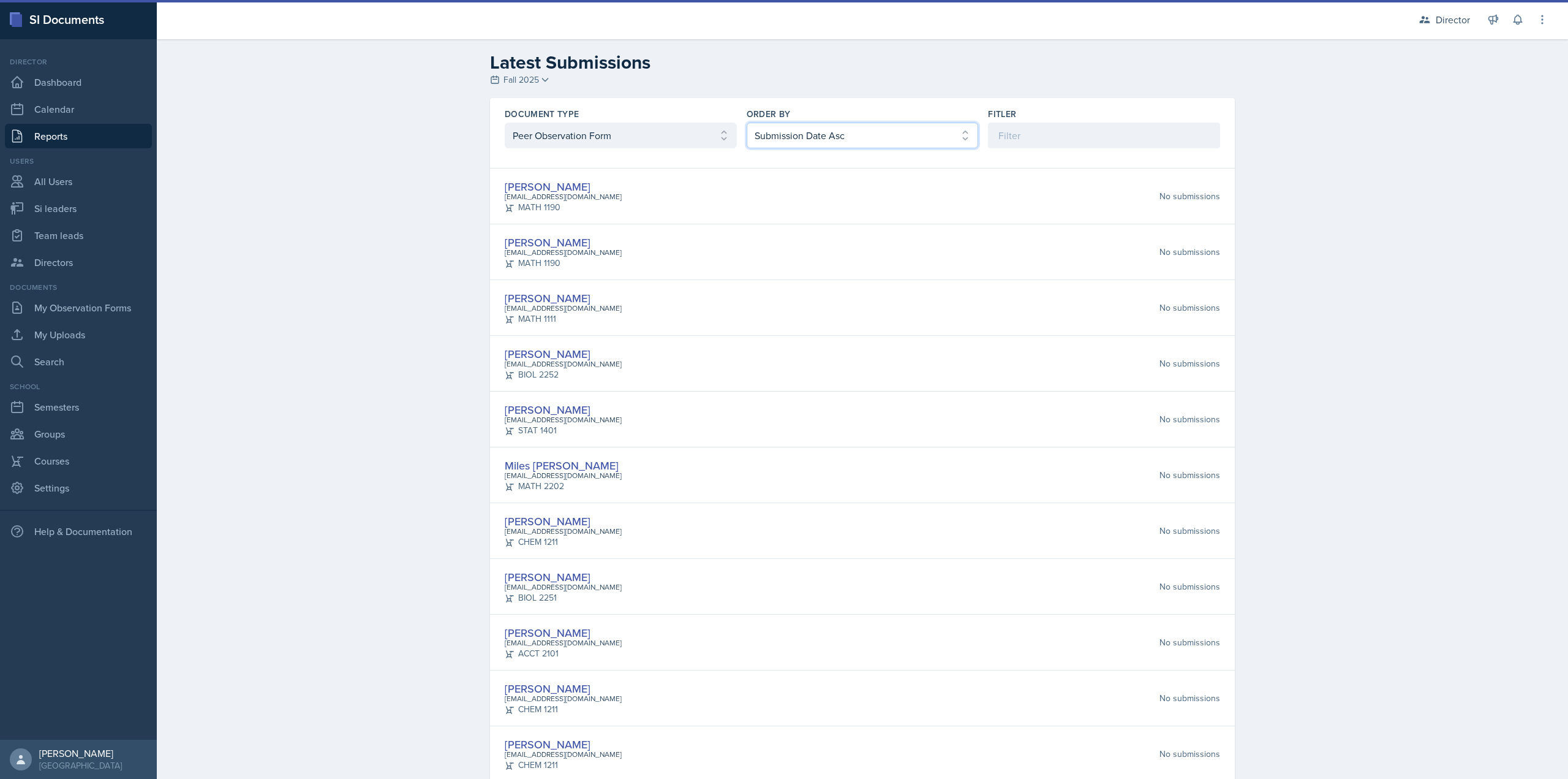
click at [898, 145] on select "Select order by Submission Date Asc Submission Date Desc User Last Name" at bounding box center [862, 135] width 232 height 26
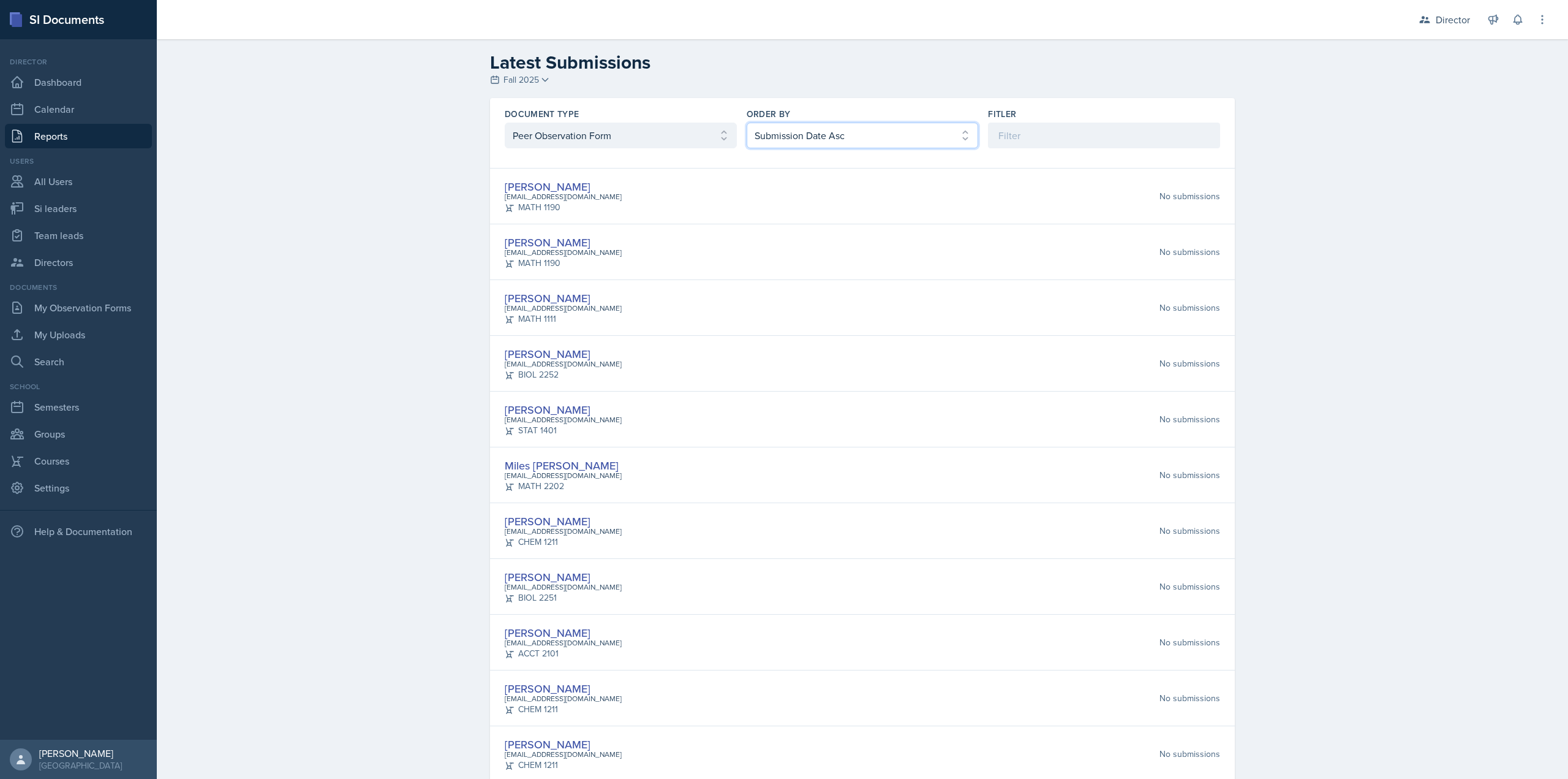
select select "2"
click at [746, 122] on select "Select order by Submission Date Asc Submission Date Desc User Last Name" at bounding box center [862, 135] width 232 height 26
click at [1036, 152] on div "Document Type Select document type Planning Sheet Peer Observation Form Team le…" at bounding box center [863, 128] width 745 height 60
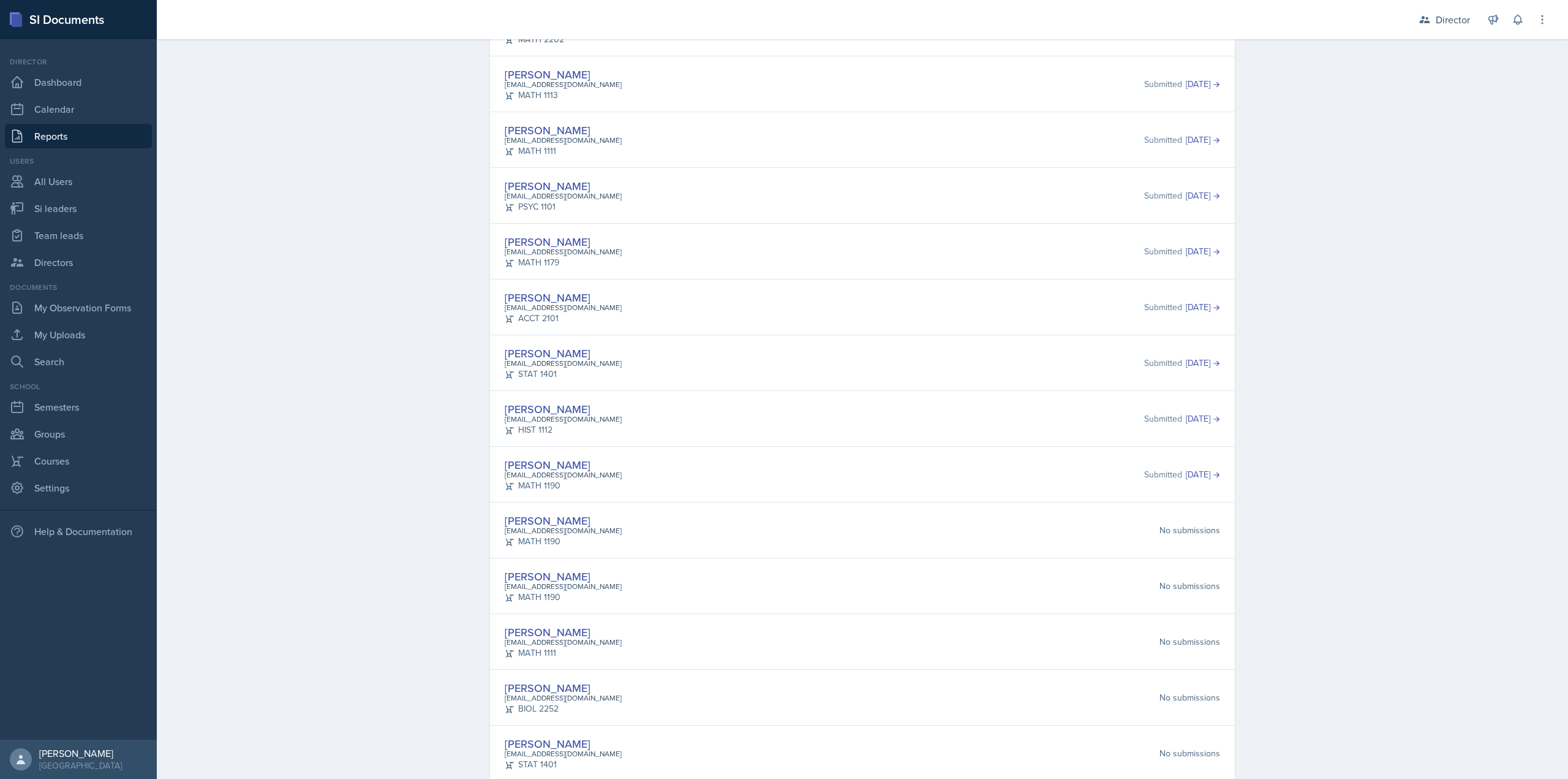
drag, startPoint x: 522, startPoint y: 401, endPoint x: 711, endPoint y: 408, distance: 189.1
click at [711, 408] on div "Darby Bowen dbowen27@students.kennesaw.edu HIST 1112 Submitted Sep 3rd, 2025" at bounding box center [863, 418] width 716 height 36
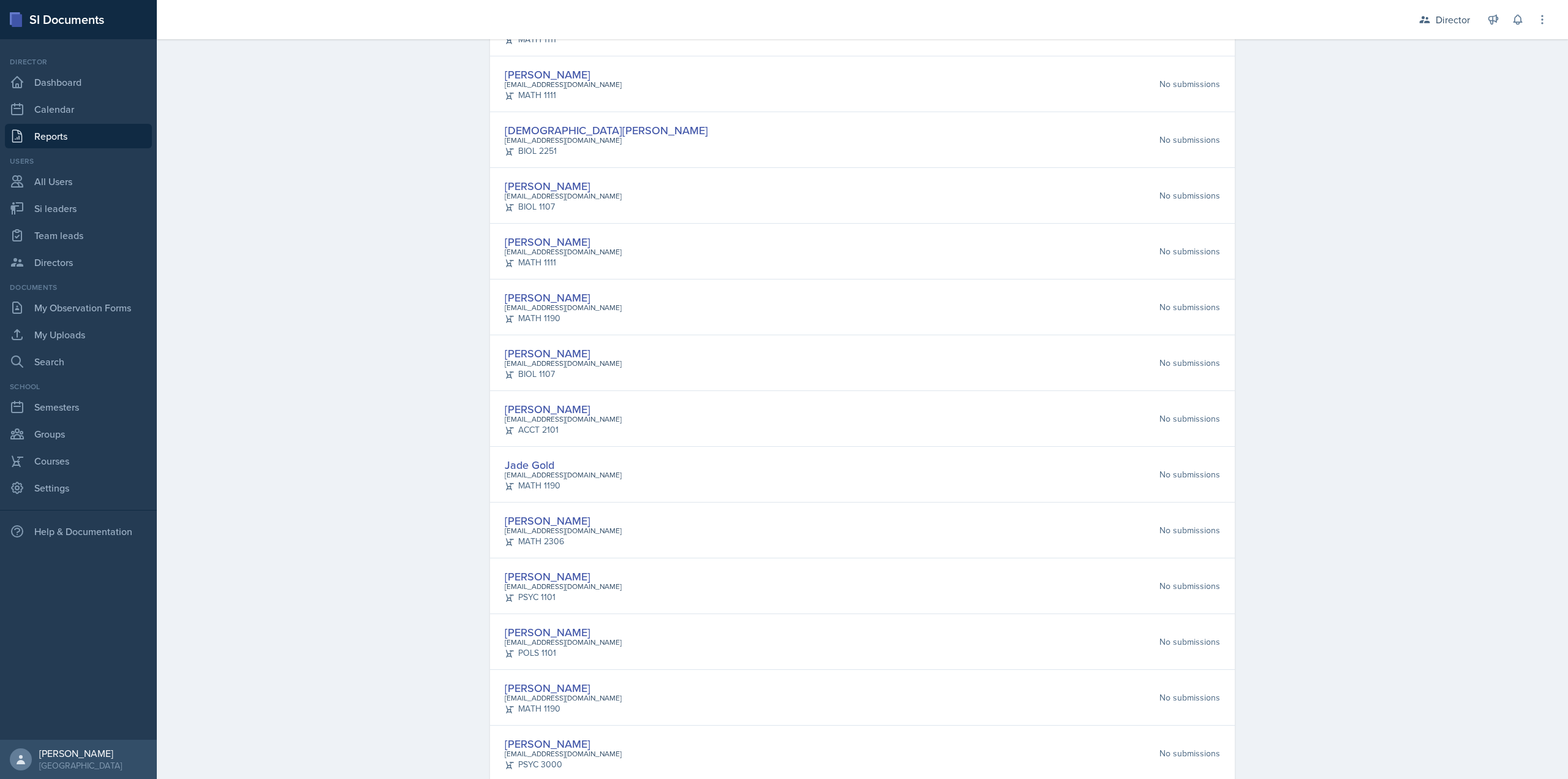
click at [1058, 460] on div "Brian Morgan bmorga80@students.kennesaw.edu MATH 2202 No submissions" at bounding box center [863, 474] width 716 height 36
drag, startPoint x: 531, startPoint y: 417, endPoint x: 534, endPoint y: 409, distance: 8.5
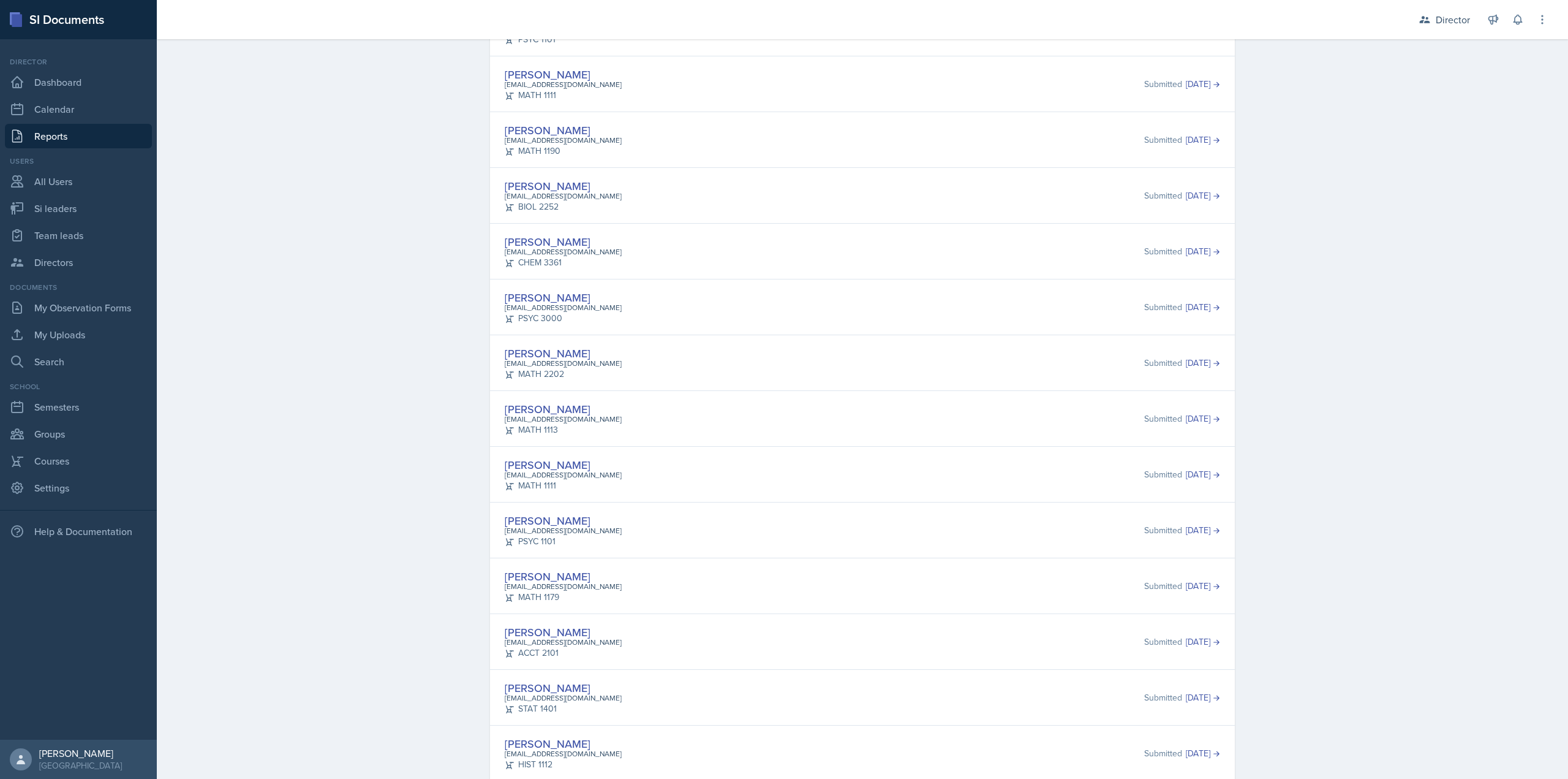
scroll to position [1562, 0]
click at [566, 367] on div "mharr426@students.kennesaw.edu" at bounding box center [563, 363] width 117 height 11
drag, startPoint x: 1404, startPoint y: 491, endPoint x: 1329, endPoint y: 532, distance: 85.5
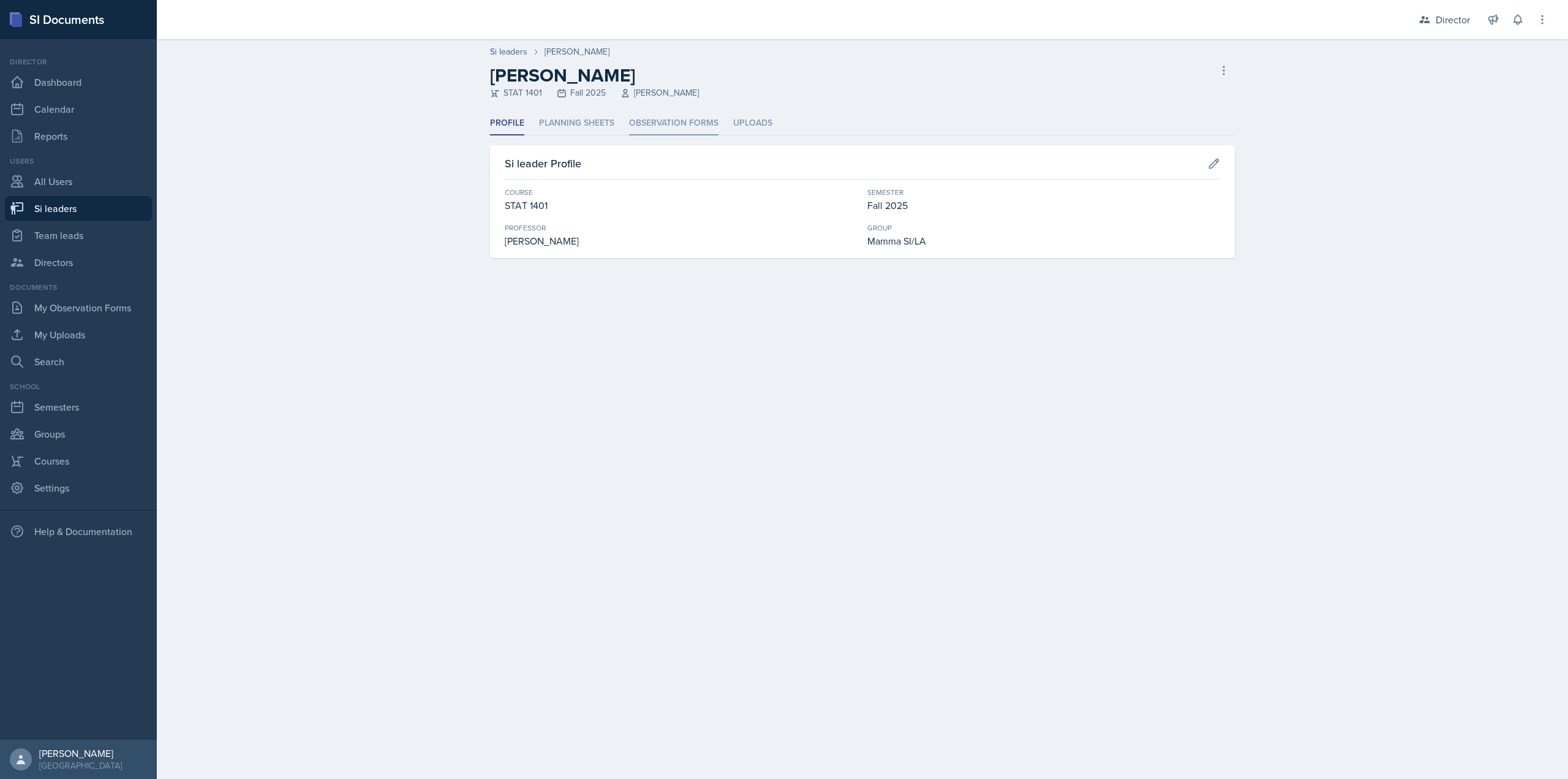
click at [651, 128] on li "Observation Forms" at bounding box center [674, 123] width 89 height 24
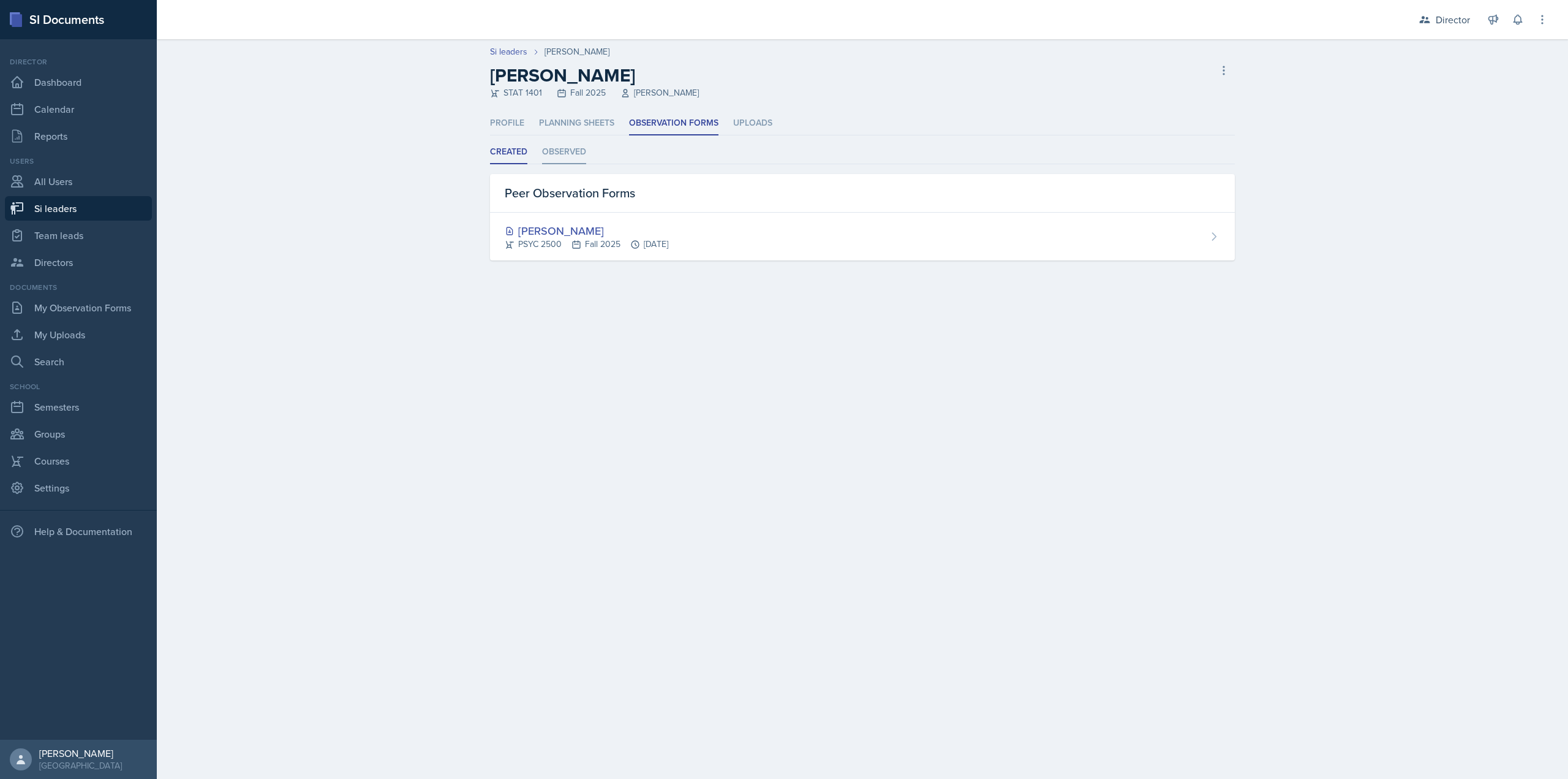
click at [573, 156] on li "Observed" at bounding box center [564, 152] width 44 height 24
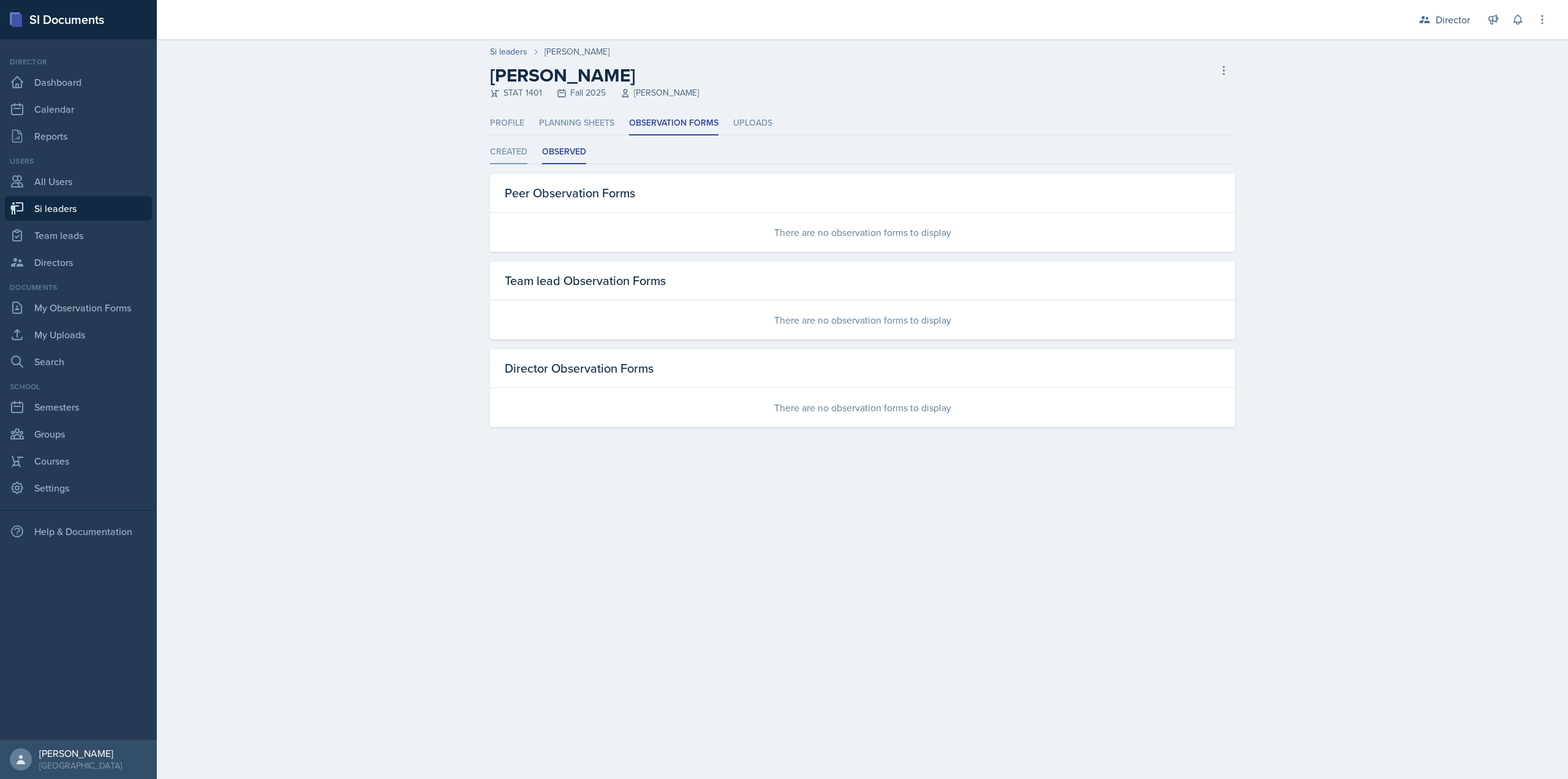
click at [509, 152] on li "Created" at bounding box center [509, 152] width 37 height 24
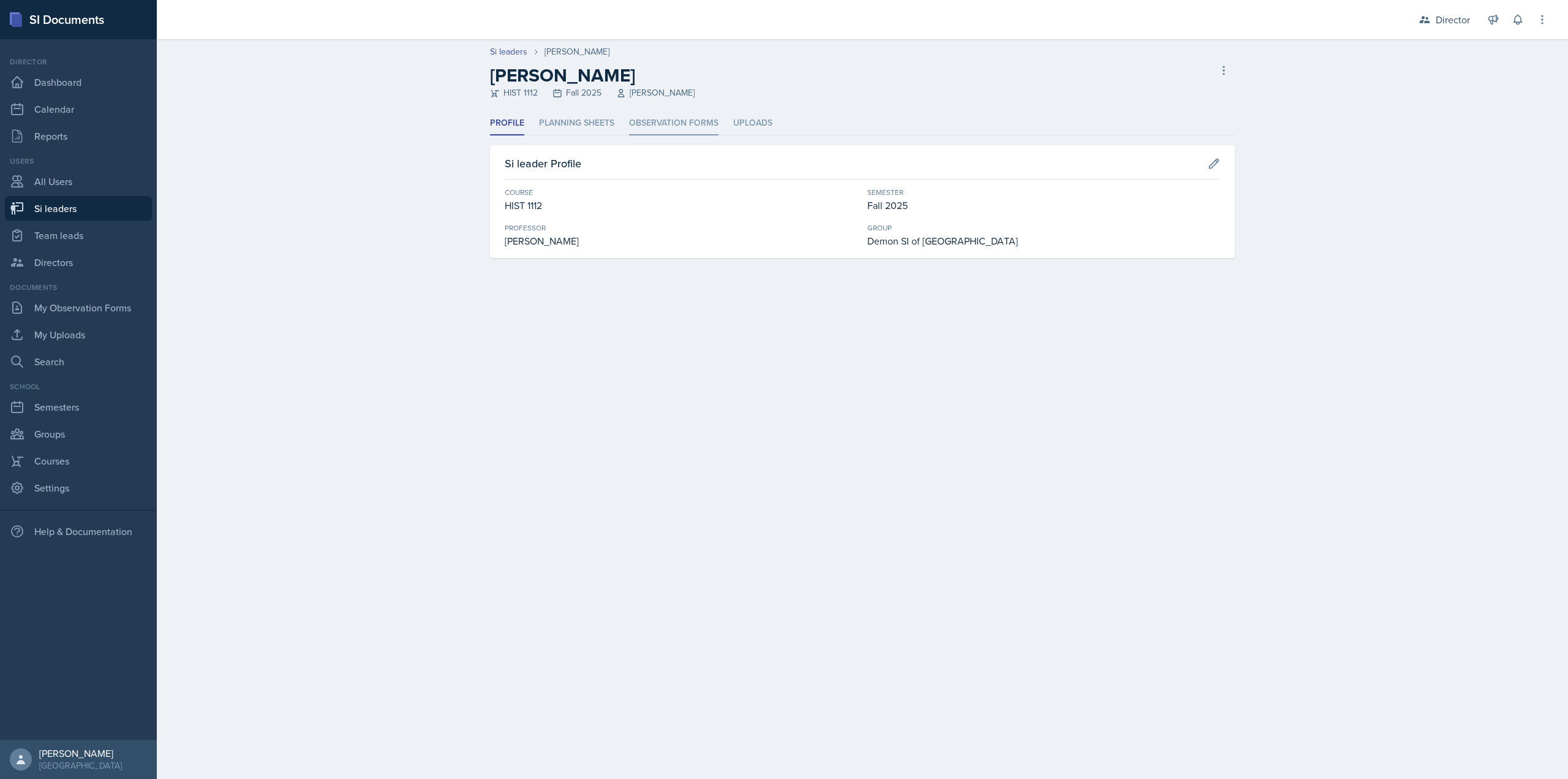
click at [652, 121] on li "Observation Forms" at bounding box center [674, 123] width 89 height 24
click at [638, 107] on header "Si leaders [PERSON_NAME] Almimar [PERSON_NAME] Almimar POLS 1101 Fall 2025 [PER…" at bounding box center [862, 75] width 1411 height 72
click at [642, 120] on li "Observation Forms" at bounding box center [674, 123] width 89 height 24
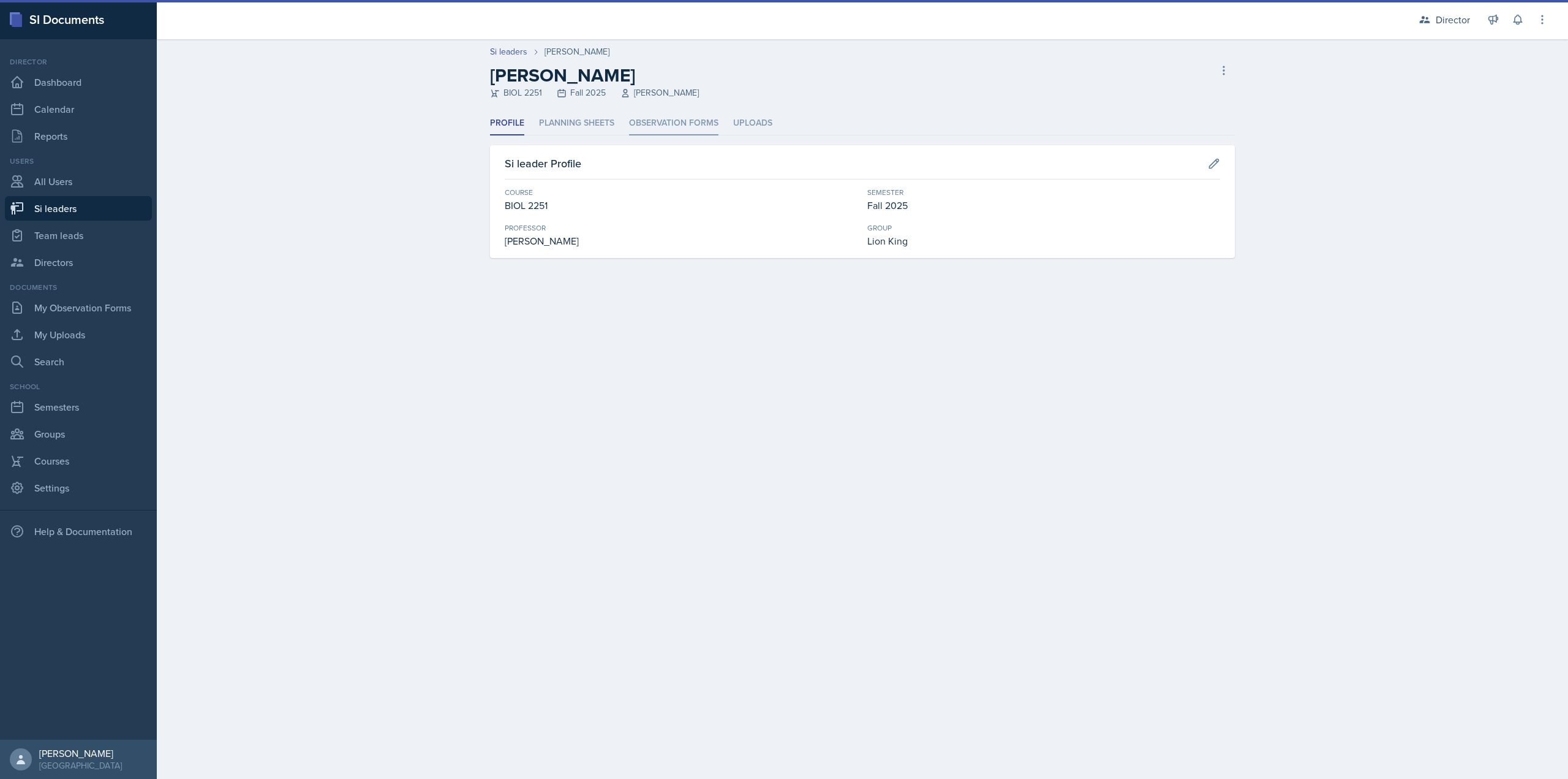
click at [678, 114] on li "Observation Forms" at bounding box center [674, 123] width 89 height 24
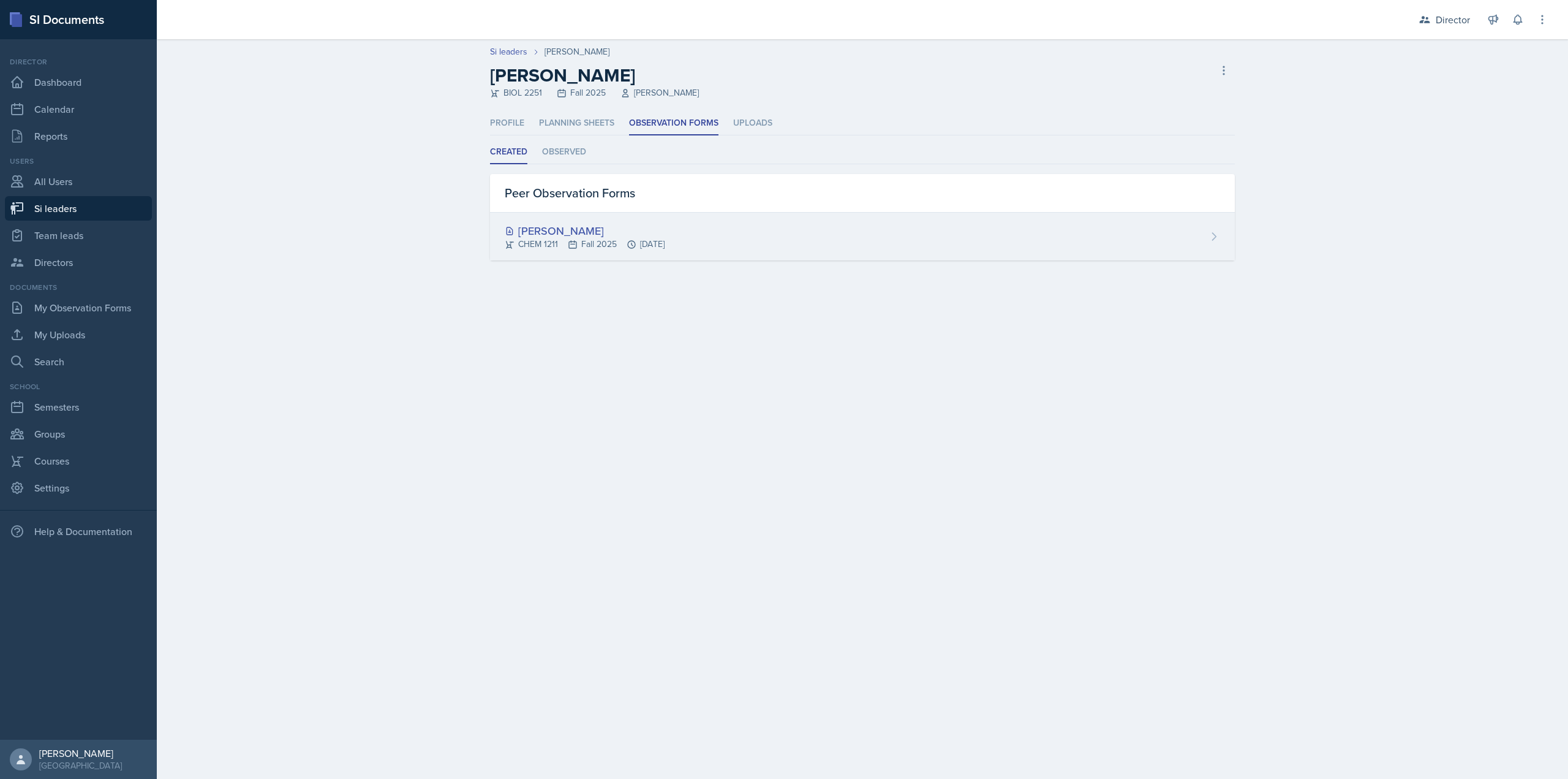
click at [649, 227] on div "[PERSON_NAME]" at bounding box center [585, 231] width 160 height 17
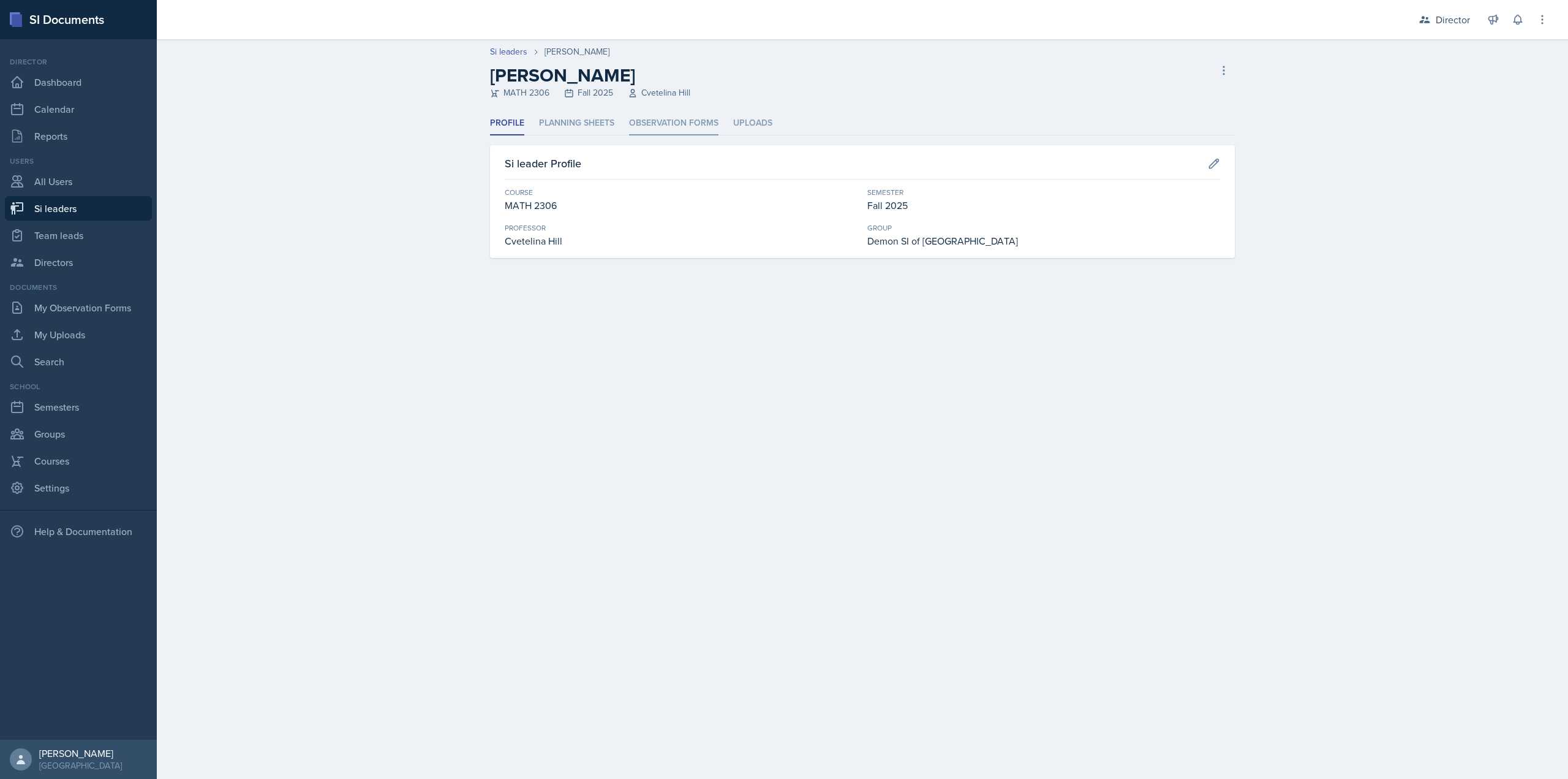
click at [690, 138] on div "Profile Planning Sheets Observation Forms Uploads Profile Planning Sheets Obser…" at bounding box center [863, 184] width 745 height 146
click at [689, 127] on li "Observation Forms" at bounding box center [674, 123] width 89 height 24
click at [640, 113] on li "Observation Forms" at bounding box center [674, 123] width 89 height 24
click at [665, 122] on li "Observation Forms" at bounding box center [674, 123] width 89 height 24
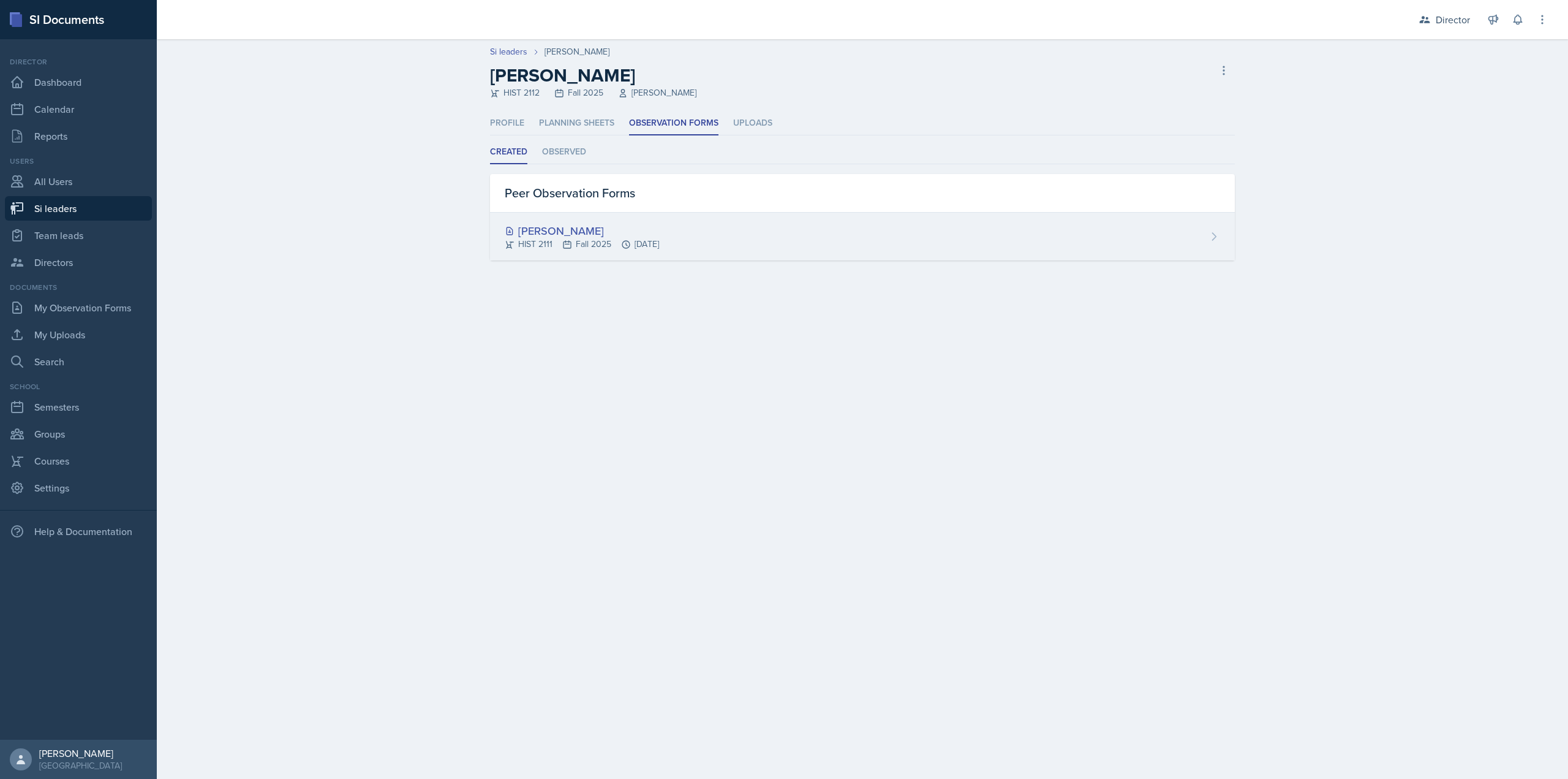
click at [653, 236] on div "[PERSON_NAME]" at bounding box center [582, 231] width 154 height 17
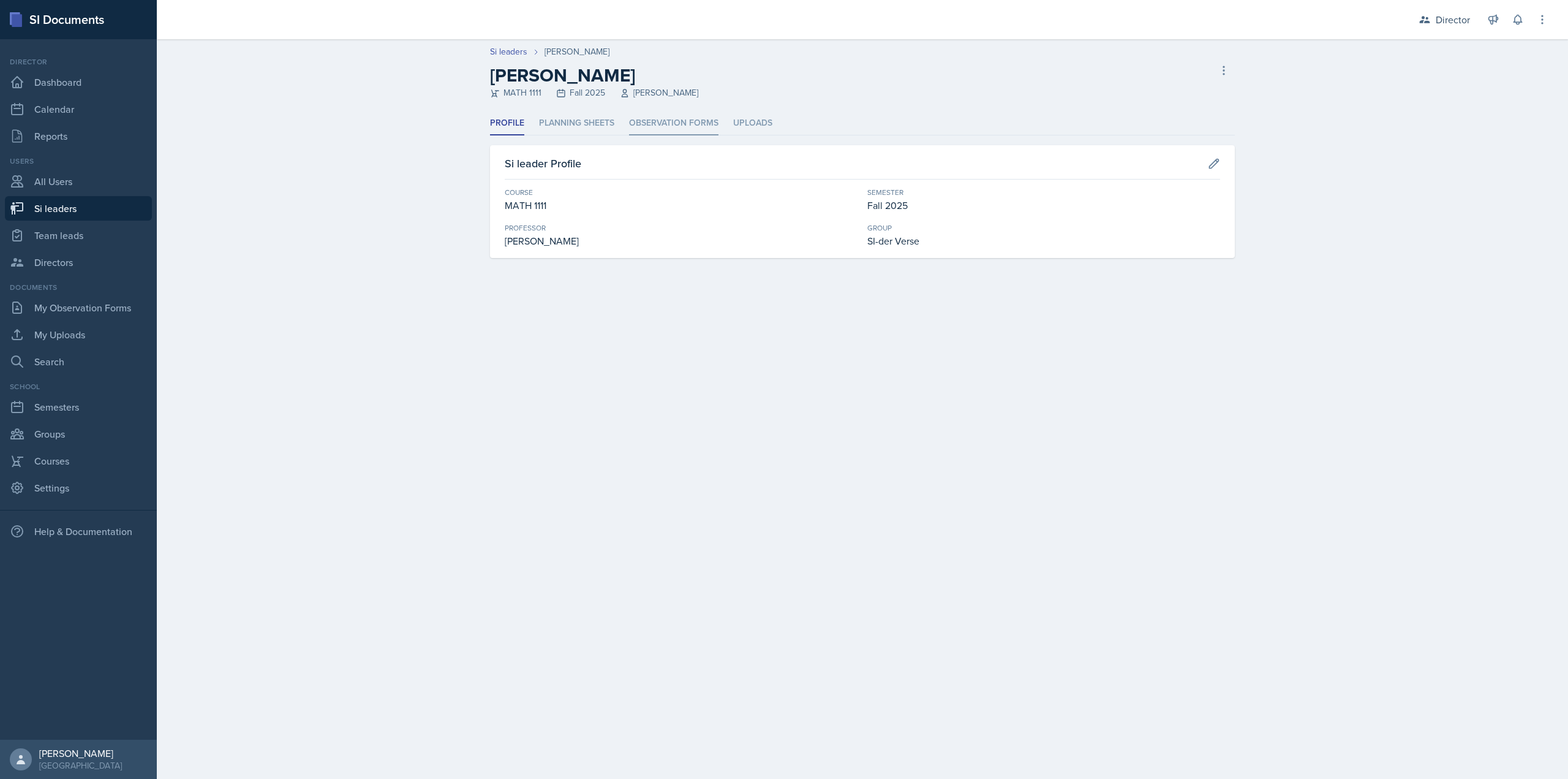
click at [674, 117] on li "Observation Forms" at bounding box center [674, 123] width 89 height 24
click at [714, 122] on li "Observation Forms" at bounding box center [674, 123] width 89 height 24
